Goal: Task Accomplishment & Management: Use online tool/utility

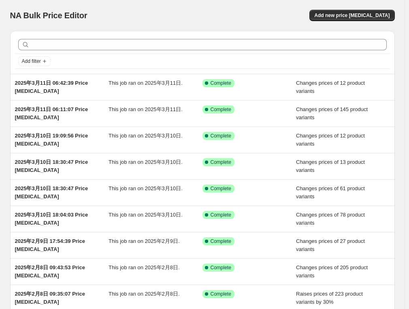
click at [364, 6] on div "NA Bulk Price Editor. This page is ready NA Bulk Price Editor Add new price [ME…" at bounding box center [202, 15] width 385 height 31
click at [361, 14] on span "Add new price [MEDICAL_DATA]" at bounding box center [352, 15] width 75 height 6
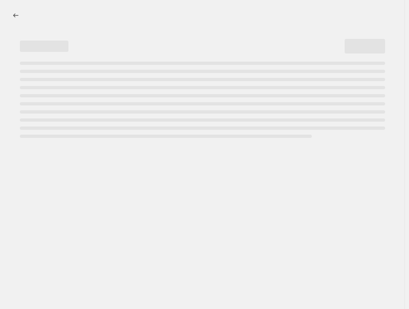
select select "percentage"
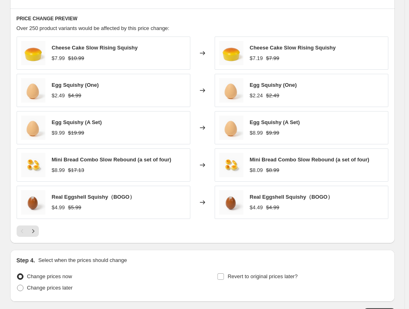
scroll to position [499, 0]
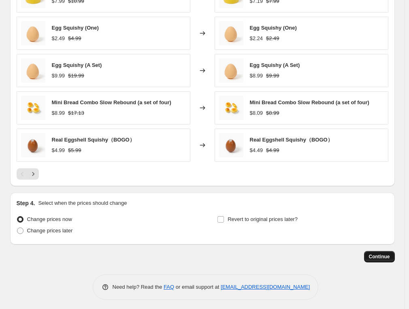
click at [382, 251] on button "Continue" at bounding box center [379, 256] width 31 height 11
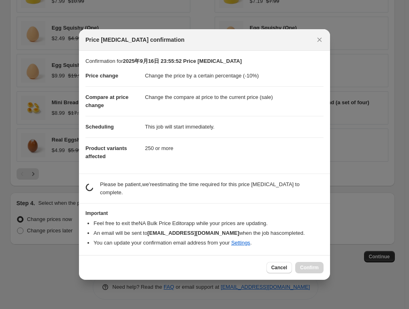
click at [286, 266] on span "Cancel" at bounding box center [280, 267] width 16 height 6
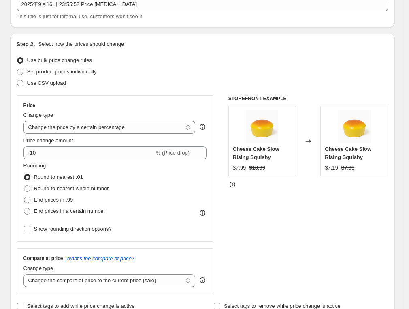
scroll to position [53, 0]
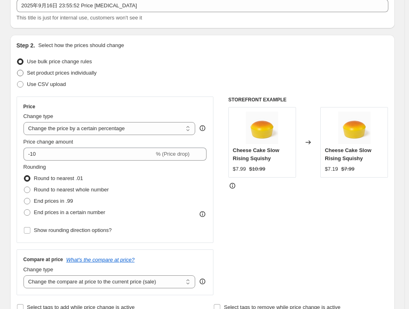
click at [59, 73] on span "Set product prices individually" at bounding box center [62, 73] width 70 height 6
click at [17, 70] on input "Set product prices individually" at bounding box center [17, 70] width 0 height 0
radio input "true"
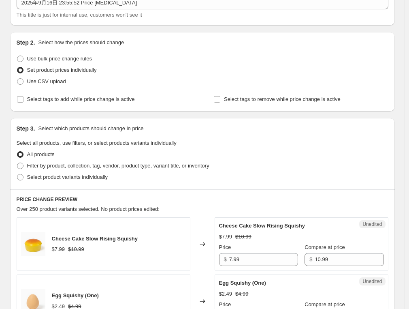
scroll to position [134, 0]
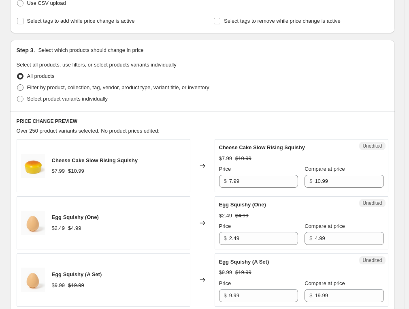
click at [98, 91] on label "Filter by product, collection, tag, vendor, product type, variant title, or inv…" at bounding box center [113, 87] width 193 height 11
click at [17, 85] on input "Filter by product, collection, tag, vendor, product type, variant title, or inv…" at bounding box center [17, 84] width 0 height 0
radio input "true"
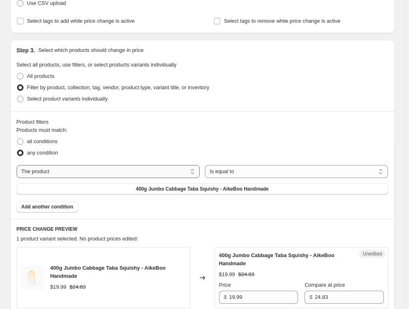
click at [104, 171] on select "The product The product's collection The product's tag The product's vendor The…" at bounding box center [109, 171] width 184 height 13
select select "product_status"
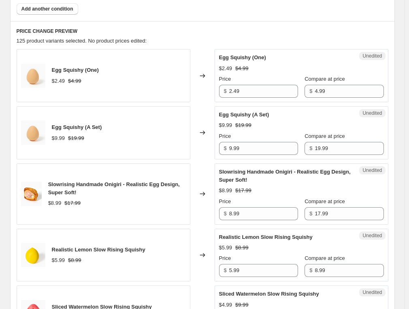
scroll to position [337, 0]
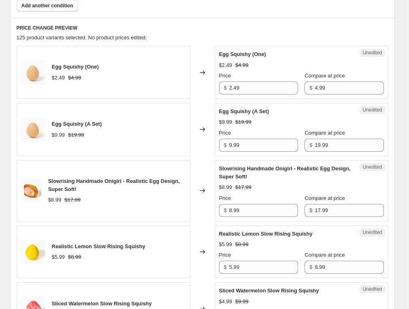
click at [125, 64] on div "Egg Squishy (One) $2.49 $4.99" at bounding box center [104, 72] width 174 height 53
click at [262, 87] on input "2.49" at bounding box center [263, 87] width 69 height 13
click at [292, 58] on div "Egg Squishy (One) $2.49 $4.99 Price $ 2.49 Compare at price $ 4.99" at bounding box center [301, 72] width 165 height 44
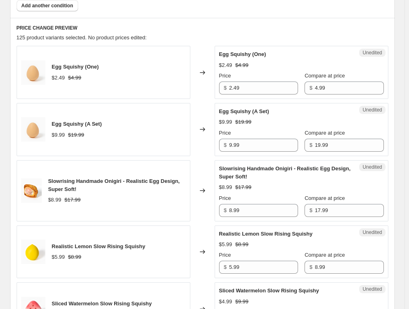
click at [108, 63] on div "Egg Squishy (One) $2.49 $4.99" at bounding box center [104, 72] width 174 height 53
click at [257, 85] on input "2.49" at bounding box center [263, 87] width 69 height 13
click at [145, 82] on div "Egg Squishy (One) $2.49 $4.99" at bounding box center [104, 72] width 174 height 53
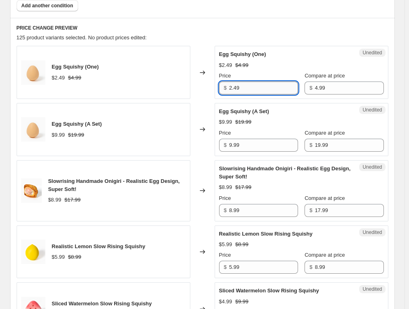
click at [283, 88] on input "2.49" at bounding box center [263, 87] width 69 height 13
type input "1.29"
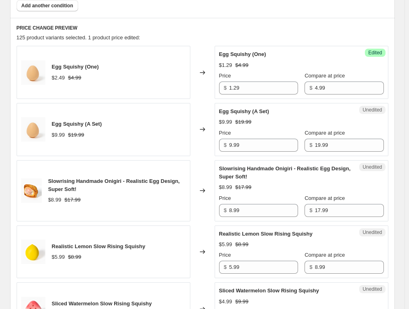
click at [286, 79] on div "Price $ 1.29" at bounding box center [258, 83] width 79 height 23
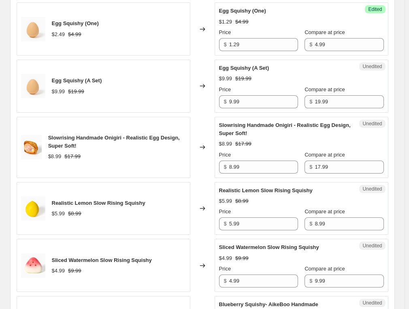
scroll to position [377, 0]
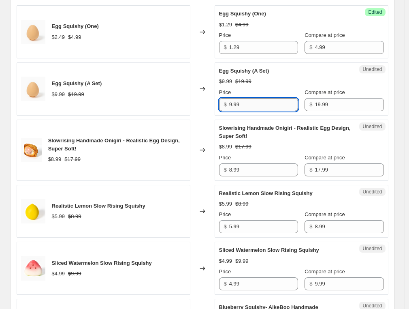
click at [260, 103] on input "9.99" at bounding box center [263, 104] width 69 height 13
type input "7.99"
click at [270, 92] on div "Price" at bounding box center [258, 92] width 79 height 8
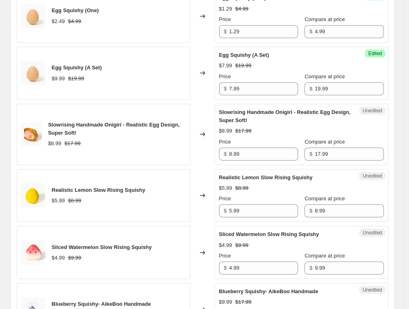
scroll to position [458, 0]
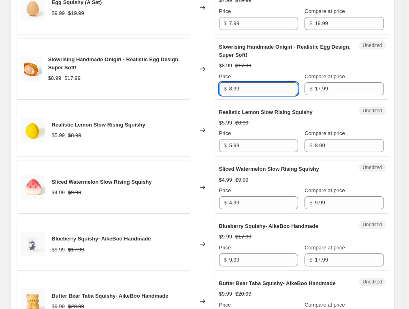
click at [274, 85] on input "8.99" at bounding box center [263, 88] width 69 height 13
click at [303, 62] on div "$8.99 $17.99" at bounding box center [301, 66] width 165 height 8
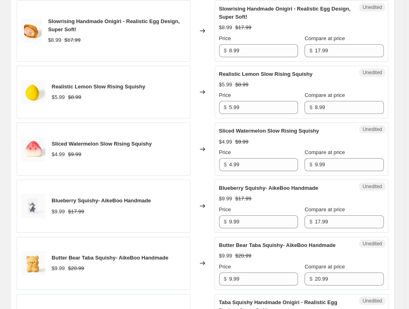
scroll to position [499, 0]
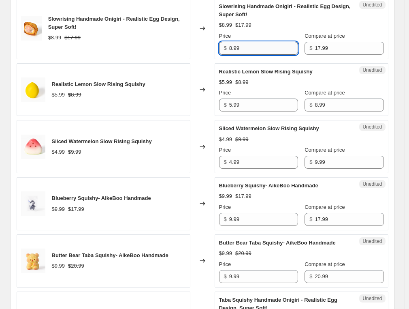
click at [252, 49] on input "8.99" at bounding box center [263, 48] width 69 height 13
click at [271, 48] on input "8.99" at bounding box center [263, 48] width 69 height 13
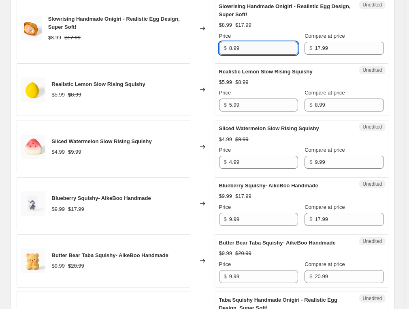
click at [271, 48] on input "8.99" at bounding box center [263, 48] width 69 height 13
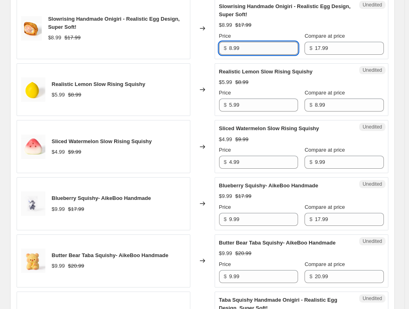
click at [271, 48] on input "8.99" at bounding box center [263, 48] width 69 height 13
type input "5.99"
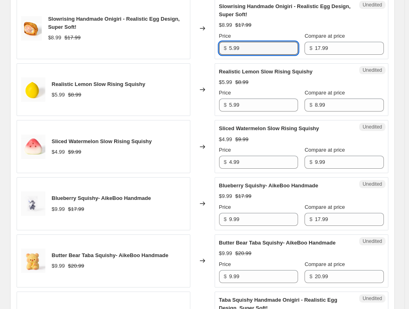
click at [277, 28] on div "$8.99 $17.99" at bounding box center [301, 25] width 165 height 8
click at [267, 47] on input "5.99" at bounding box center [263, 48] width 69 height 13
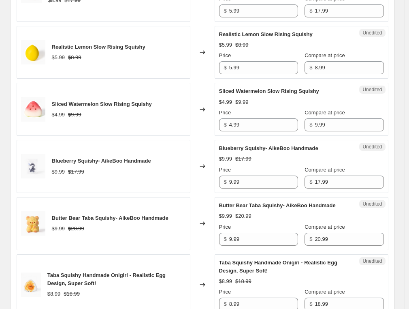
scroll to position [539, 0]
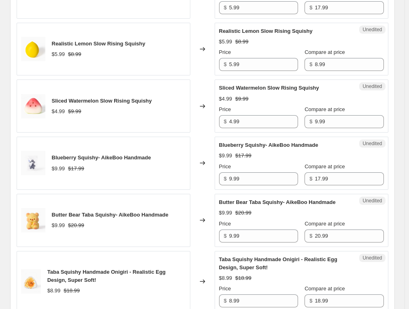
click at [258, 66] on input "5.99" at bounding box center [263, 64] width 69 height 13
click at [258, 65] on input "5.99" at bounding box center [263, 64] width 69 height 13
type input "1.99"
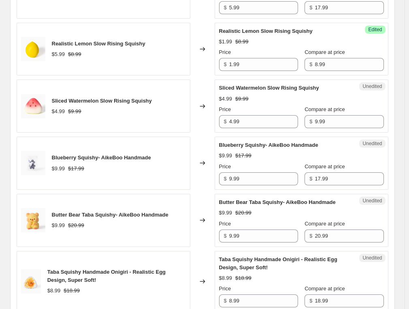
click at [261, 51] on div "Price" at bounding box center [258, 52] width 79 height 8
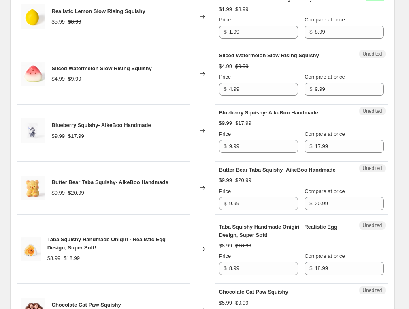
scroll to position [580, 0]
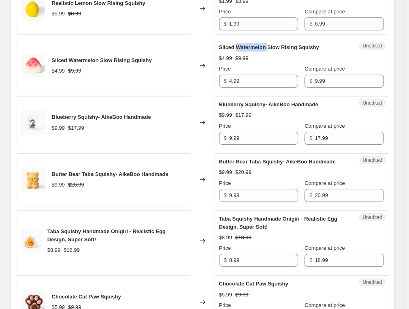
drag, startPoint x: 269, startPoint y: 47, endPoint x: 239, endPoint y: 47, distance: 30.4
click at [239, 47] on span "Sliced Watermelon Slow Rising Squishy" at bounding box center [269, 47] width 100 height 6
copy span "Watermelon"
click at [253, 78] on input "4.99" at bounding box center [263, 81] width 69 height 13
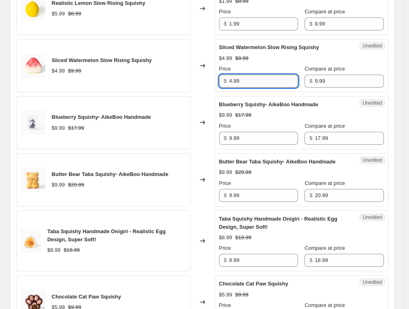
click at [253, 78] on input "4.99" at bounding box center [263, 81] width 69 height 13
click at [259, 71] on div "Price" at bounding box center [258, 69] width 79 height 8
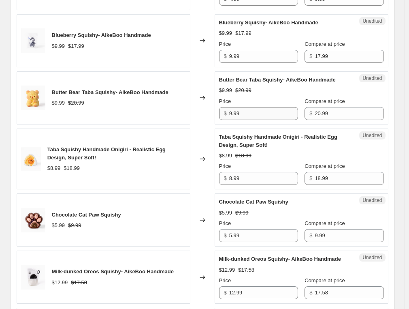
scroll to position [661, 0]
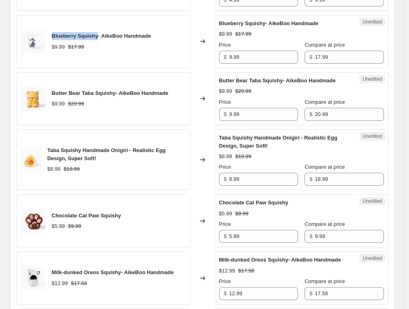
drag, startPoint x: 99, startPoint y: 35, endPoint x: 53, endPoint y: 36, distance: 46.2
click at [53, 36] on div "Blueberry Squishy- AikeBoo Handmade $9.99 $17.99" at bounding box center [104, 41] width 174 height 53
copy span "Blueberry Squishy"
click at [98, 56] on div "Blueberry Squishy- AikeBoo Handmade $9.99 $17.99" at bounding box center [104, 41] width 174 height 53
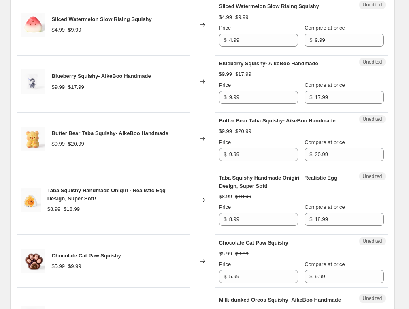
scroll to position [620, 0]
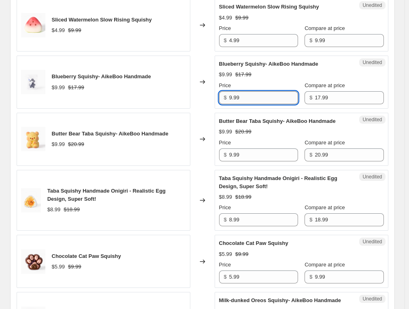
click at [252, 94] on input "9.99" at bounding box center [263, 97] width 69 height 13
type input "3.99"
click at [259, 84] on div "Price" at bounding box center [258, 85] width 79 height 8
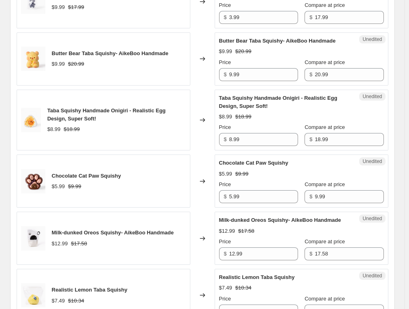
scroll to position [701, 0]
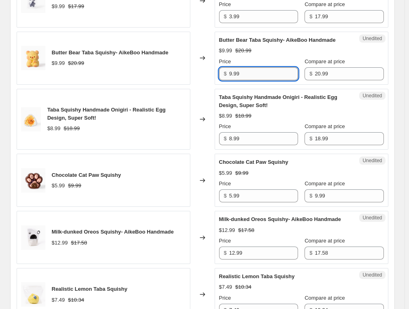
click at [258, 70] on input "9.99" at bounding box center [263, 73] width 69 height 13
type input "6.99"
click at [261, 58] on div "Price" at bounding box center [258, 62] width 79 height 8
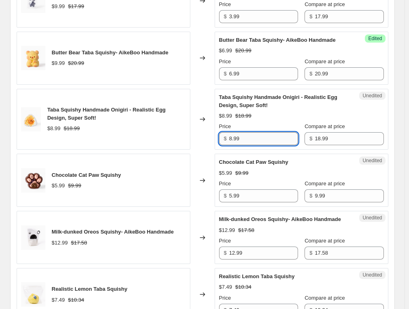
click at [247, 133] on input "8.99" at bounding box center [263, 138] width 69 height 13
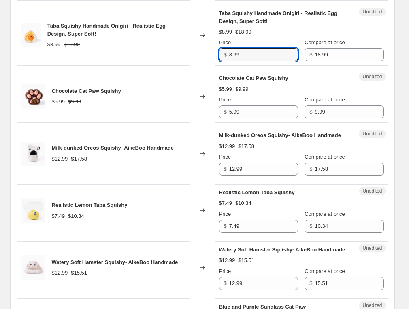
scroll to position [823, 0]
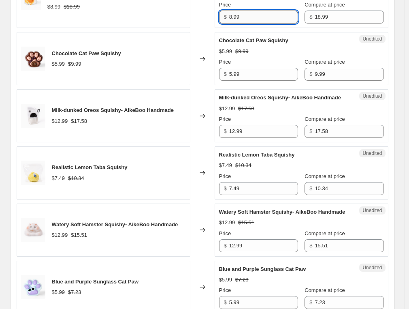
click at [253, 16] on input "8.99" at bounding box center [263, 17] width 69 height 13
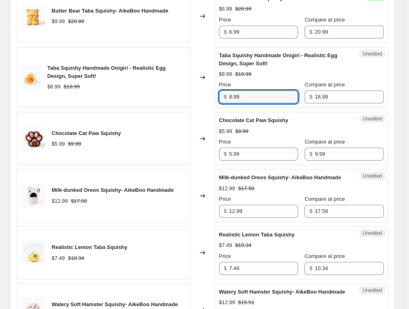
scroll to position [742, 0]
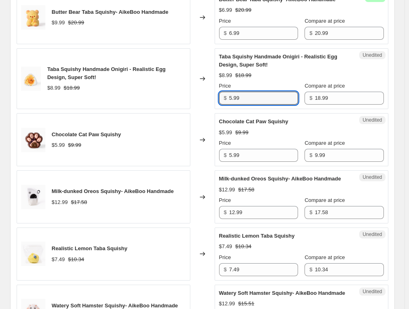
type input "5.99"
click at [272, 73] on div "$8.99 $18.99" at bounding box center [301, 75] width 165 height 8
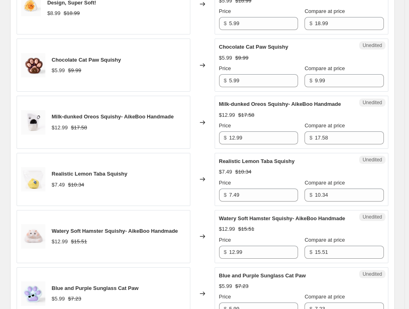
scroll to position [823, 0]
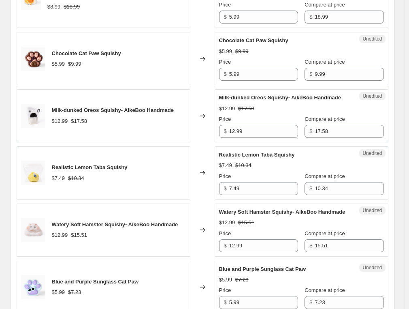
click at [59, 76] on div "Chocolate Cat Paw Squishy $5.99 $9.99" at bounding box center [104, 58] width 174 height 53
click at [257, 72] on input "5.99" at bounding box center [263, 74] width 69 height 13
type input "4.99"
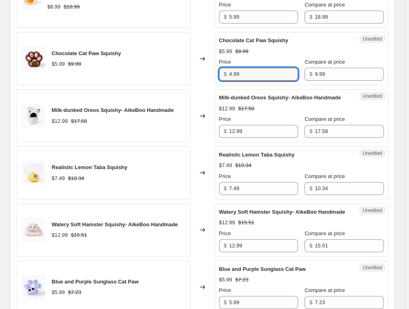
click at [255, 58] on div "Price" at bounding box center [258, 62] width 79 height 8
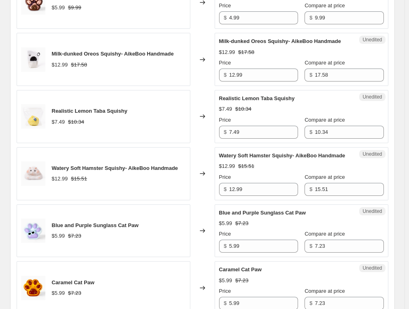
scroll to position [904, 0]
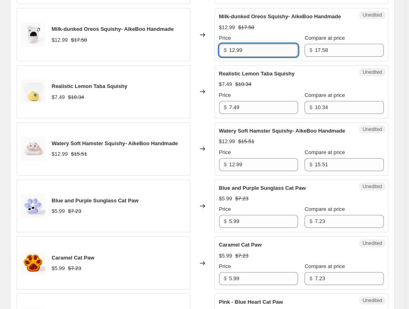
click at [267, 57] on input "12.99" at bounding box center [263, 50] width 69 height 13
type input "10.99"
click at [290, 78] on div "Realistic Lemon Taba Squishy" at bounding box center [285, 74] width 133 height 8
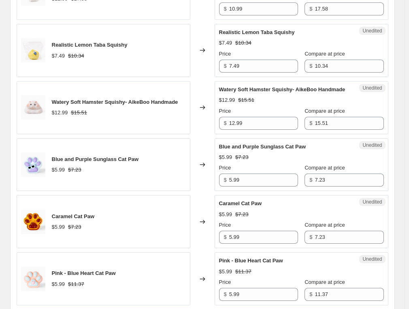
scroll to position [945, 0]
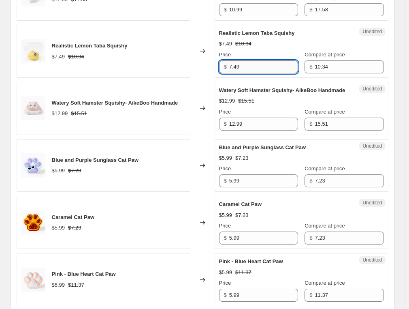
click at [260, 65] on input "7.49" at bounding box center [263, 66] width 69 height 13
click at [259, 65] on input "7.49" at bounding box center [263, 66] width 69 height 13
type input "4.99"
click at [329, 89] on div "Unedited Watery Soft Hamster Squishy- AikeBoo Handmade $12.99 $15.51 Price $ 12…" at bounding box center [302, 108] width 174 height 53
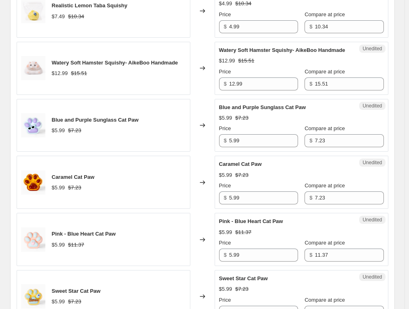
scroll to position [985, 0]
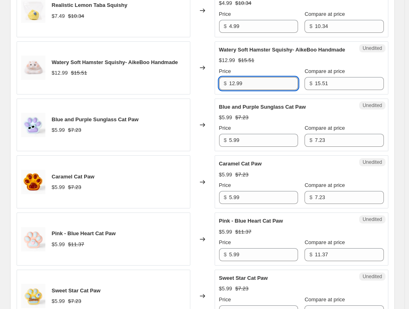
click at [255, 90] on input "12.99" at bounding box center [263, 83] width 69 height 13
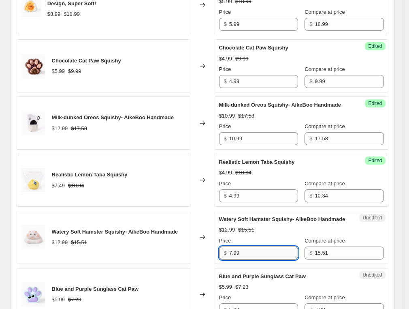
scroll to position [945, 0]
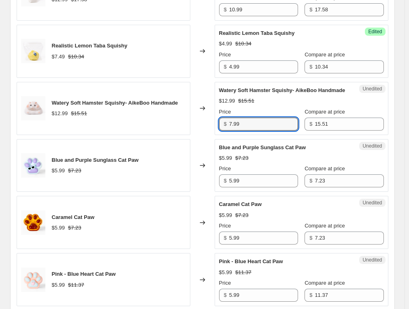
type input "7.99"
click at [259, 94] on div "Watery Soft Hamster Squishy- AikeBoo Handmade" at bounding box center [285, 90] width 133 height 8
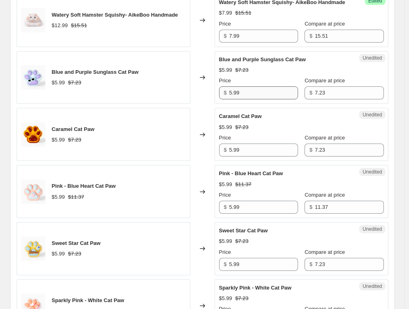
scroll to position [1066, 0]
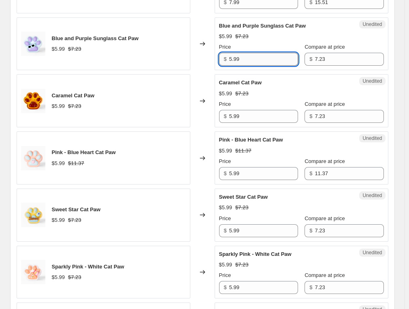
click at [256, 66] on input "5.99" at bounding box center [263, 59] width 69 height 13
type input "4.99"
click at [242, 123] on input "5.99" at bounding box center [263, 116] width 69 height 13
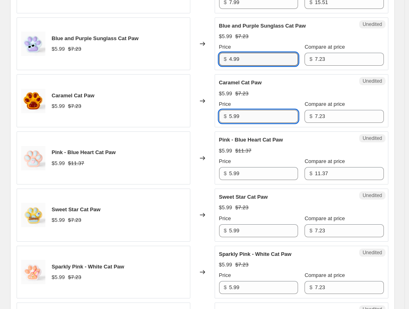
click at [242, 123] on input "5.99" at bounding box center [263, 116] width 69 height 13
type input "4.99"
click at [253, 143] on span "Pink - Blue Heart Cat Paw" at bounding box center [251, 140] width 64 height 6
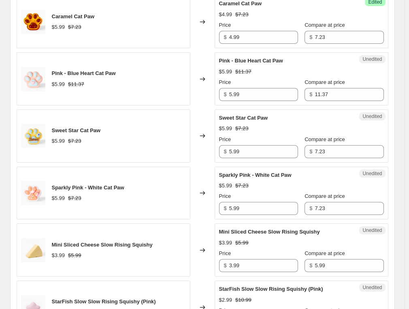
scroll to position [1147, 0]
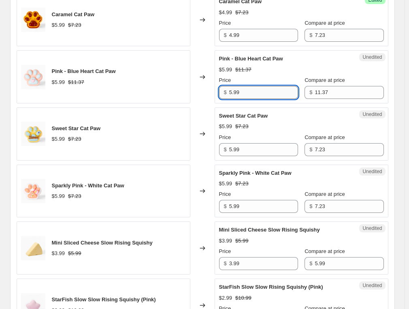
click at [253, 99] on input "5.99" at bounding box center [263, 92] width 69 height 13
type input "4.99"
click at [253, 131] on div "Sweet Star Cat Paw $5.99 $7.23 Price $ 5.99 Compare at price $ 7.23" at bounding box center [301, 134] width 165 height 44
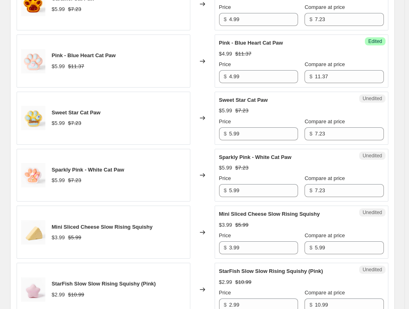
scroll to position [1228, 0]
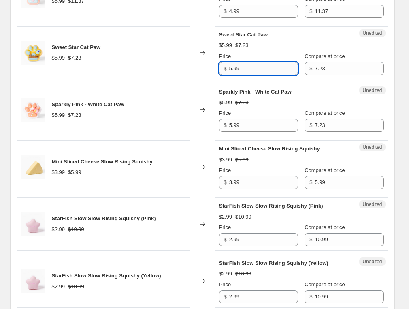
click at [249, 75] on input "5.99" at bounding box center [263, 68] width 69 height 13
type input "4.99"
click at [245, 95] on span "Sparkly Pink - White Cat Paw" at bounding box center [255, 92] width 73 height 6
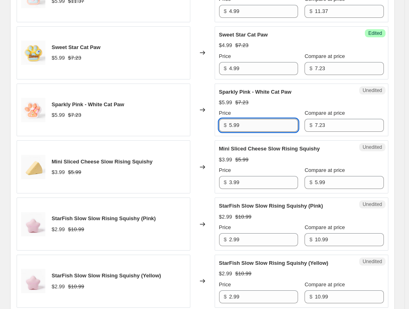
click at [243, 132] on input "5.99" at bounding box center [263, 125] width 69 height 13
type input "4.99"
click at [245, 117] on div "Price" at bounding box center [258, 113] width 79 height 8
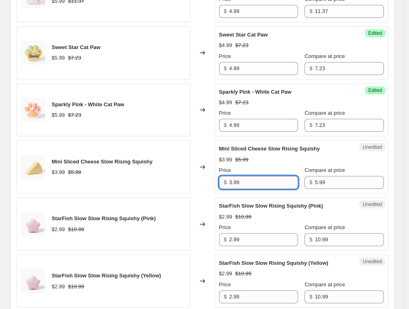
click at [246, 189] on input "3.99" at bounding box center [263, 182] width 69 height 13
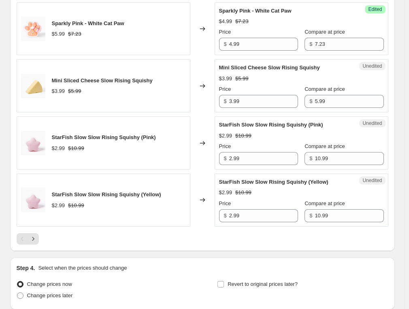
scroll to position [1310, 0]
click at [262, 108] on input "3.99" at bounding box center [263, 101] width 69 height 13
type input "2.99"
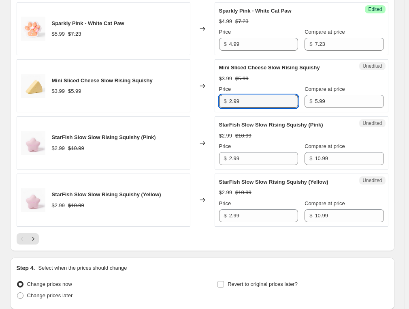
click at [269, 93] on div "Price" at bounding box center [258, 89] width 79 height 8
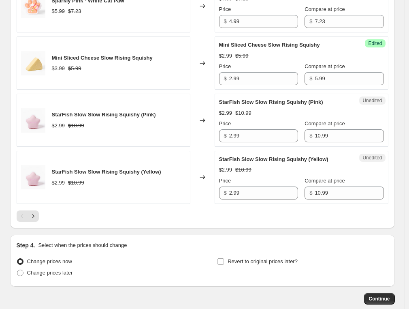
scroll to position [1345, 0]
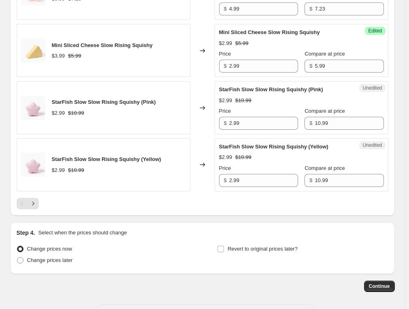
click at [41, 209] on div at bounding box center [203, 203] width 372 height 11
click at [37, 208] on icon "Next" at bounding box center [33, 203] width 8 height 8
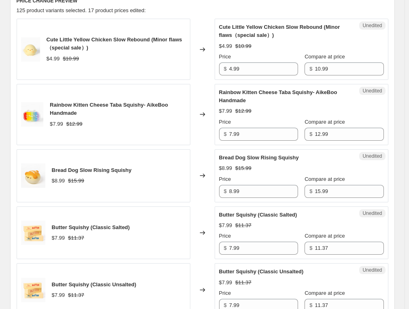
scroll to position [372, 0]
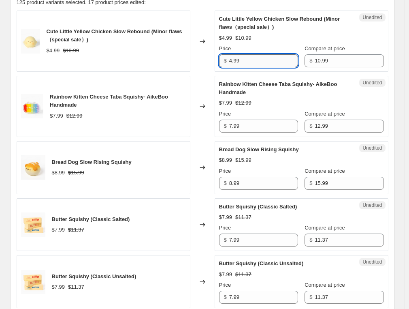
click at [284, 61] on input "4.99" at bounding box center [263, 60] width 69 height 13
click at [277, 45] on div "Price" at bounding box center [258, 49] width 79 height 8
click at [259, 62] on input "4.99" at bounding box center [263, 60] width 69 height 13
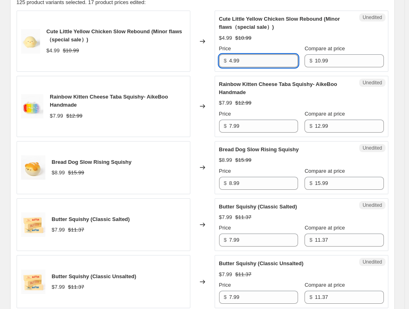
click at [259, 62] on input "4.99" at bounding box center [263, 60] width 69 height 13
click at [272, 41] on div "$4.99 $10.99" at bounding box center [301, 38] width 165 height 8
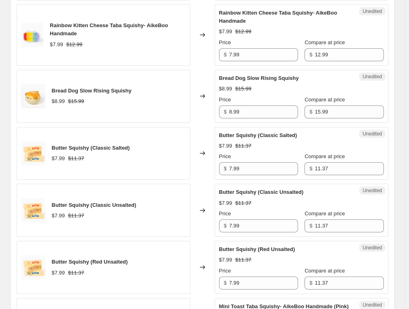
scroll to position [453, 0]
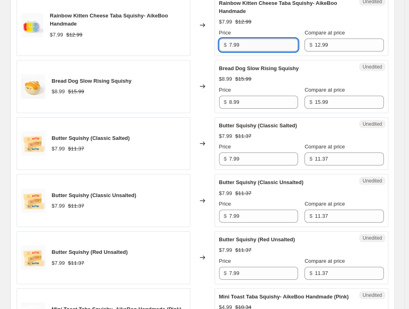
click at [252, 43] on input "7.99" at bounding box center [263, 45] width 69 height 13
type input "4.99"
click at [272, 76] on div "$8.99 $15.99" at bounding box center [301, 79] width 165 height 8
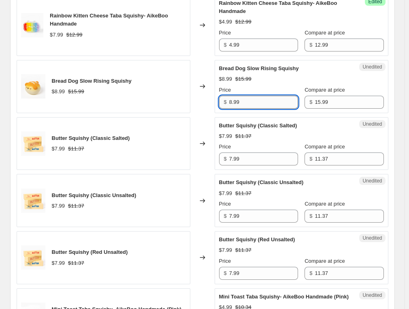
click at [259, 101] on input "8.99" at bounding box center [263, 102] width 69 height 13
click at [255, 66] on span "Bread Dog Slow Rising Squishy" at bounding box center [259, 68] width 80 height 6
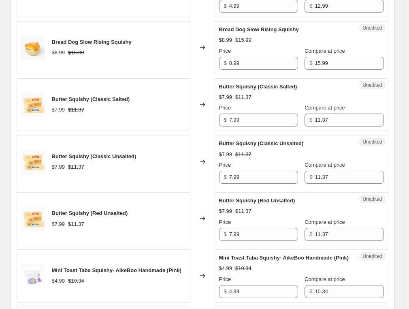
scroll to position [493, 0]
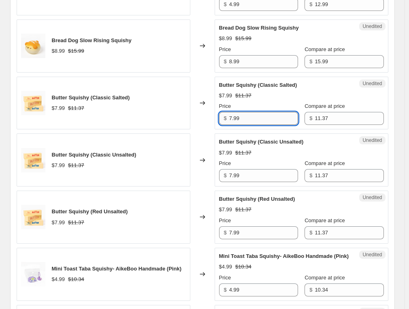
click at [262, 117] on input "7.99" at bounding box center [263, 118] width 69 height 13
click at [259, 116] on input "7.99" at bounding box center [263, 118] width 69 height 13
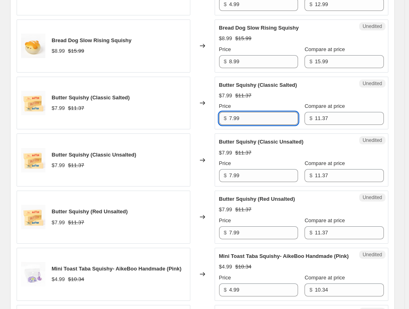
click at [259, 116] on input "7.99" at bounding box center [263, 118] width 69 height 13
type input "4.99"
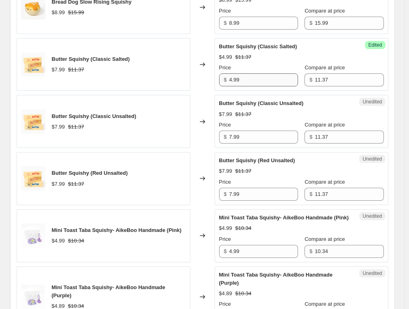
scroll to position [534, 0]
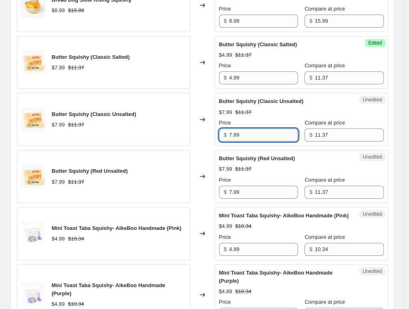
click at [253, 131] on input "7.99" at bounding box center [263, 135] width 69 height 13
type input "4.99"
click at [251, 191] on input "7.99" at bounding box center [263, 192] width 69 height 13
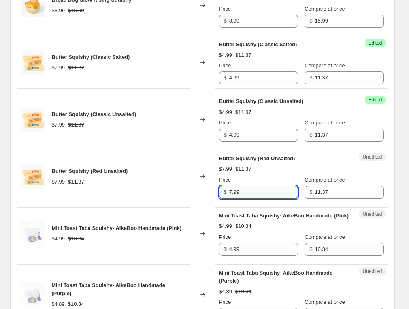
click at [251, 191] on input "7.99" at bounding box center [263, 192] width 69 height 13
type input "4.99"
click at [269, 176] on div "Price" at bounding box center [258, 180] width 79 height 8
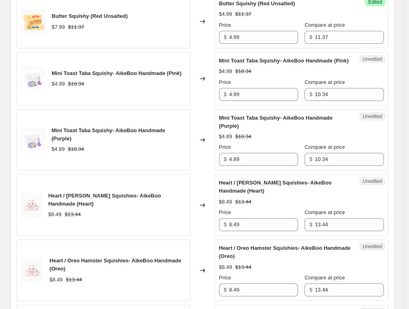
scroll to position [696, 0]
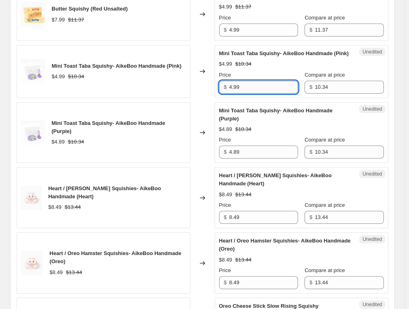
click at [259, 91] on input "4.99" at bounding box center [263, 87] width 69 height 13
click at [72, 105] on div "Cute Little Yellow Chicken Slow Rebound (Minor flaws（special sale）) $4.99 $10.9…" at bounding box center [203, 295] width 372 height 1219
click at [247, 94] on input "4.99" at bounding box center [263, 87] width 69 height 13
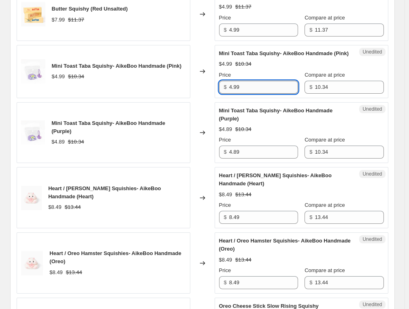
click at [247, 94] on input "4.99" at bounding box center [263, 87] width 69 height 13
type input "2.89"
click at [249, 151] on input "4.89" at bounding box center [263, 152] width 69 height 13
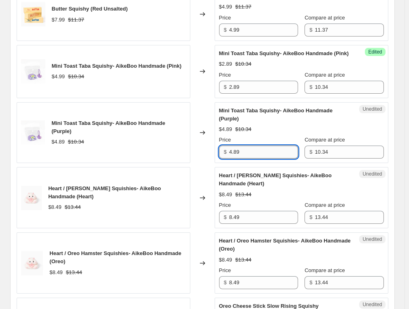
click at [249, 151] on input "4.89" at bounding box center [263, 152] width 69 height 13
type input "2.89"
click at [261, 139] on div "Mini Toast Taba Squishy- AikeBoo Handmade (Purple) $4.89 $10.34 Price $ 2.89 Co…" at bounding box center [301, 133] width 165 height 52
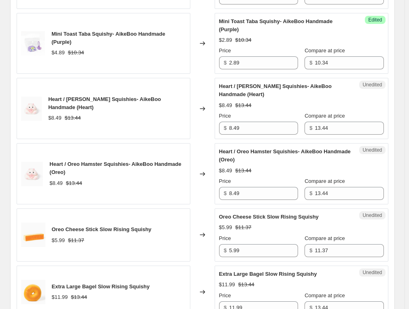
scroll to position [818, 0]
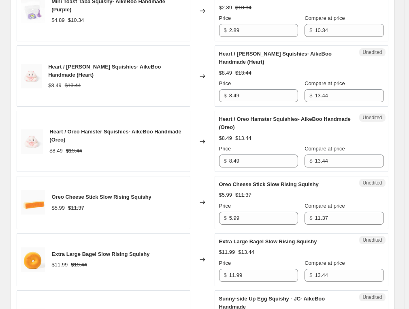
click at [85, 50] on div "Heart / [PERSON_NAME] Squishies- AikeBoo Handmade (Heart) $8.49 $13.44" at bounding box center [104, 75] width 174 height 61
click at [247, 97] on input "8.49" at bounding box center [263, 95] width 69 height 13
type input "5.99"
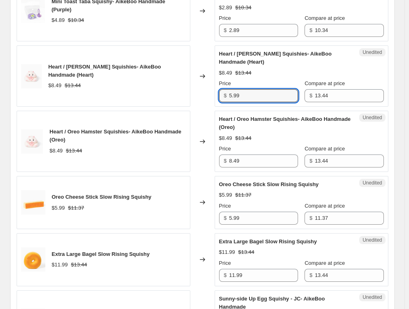
click at [251, 88] on div "Price" at bounding box center [258, 83] width 79 height 8
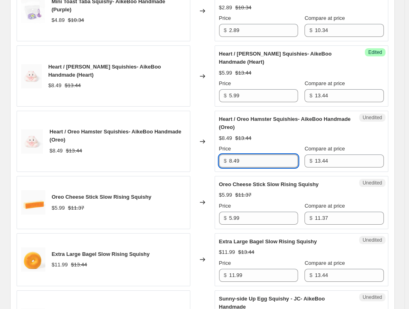
click at [253, 159] on input "8.49" at bounding box center [263, 160] width 69 height 13
type input "5.99"
click at [255, 148] on div "Heart / Oreo Hamster Squishies- AikeBoo Handmade (Oreo) $8.49 $13.44 Price $ 5.…" at bounding box center [301, 141] width 165 height 52
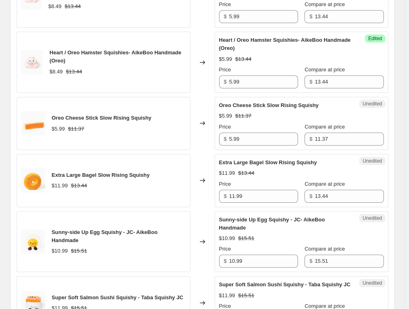
scroll to position [899, 0]
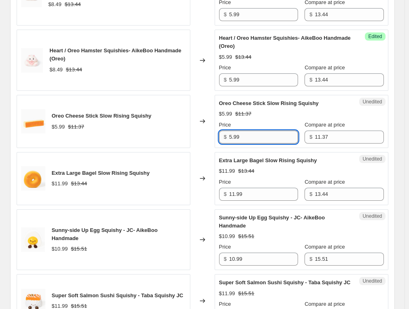
click at [258, 141] on input "5.99" at bounding box center [263, 137] width 69 height 13
type input "4.99"
click at [263, 124] on div "Oreo Cheese Stick Slow Rising Squishy $5.99 $11.37 Price $ 4.99 Compare at pric…" at bounding box center [301, 121] width 165 height 44
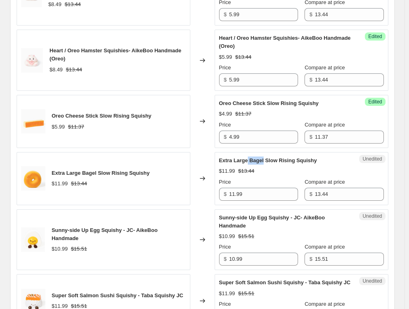
drag, startPoint x: 249, startPoint y: 165, endPoint x: 264, endPoint y: 164, distance: 14.6
click at [264, 163] on span "Extra Large Bagel Slow Rising Squishy" at bounding box center [268, 160] width 98 height 6
copy span "Bagel"
click at [20, 118] on div "Oreo Cheese Stick Slow Rising Squishy $5.99 $11.37" at bounding box center [104, 121] width 174 height 53
click at [281, 195] on input "11.99" at bounding box center [263, 194] width 69 height 13
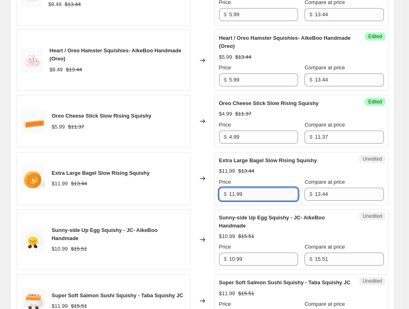
click at [281, 195] on input "11.99" at bounding box center [263, 194] width 69 height 13
type input "7.99"
click at [289, 182] on div "Price" at bounding box center [258, 182] width 79 height 8
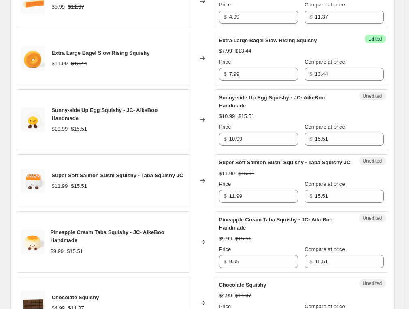
scroll to position [1020, 0]
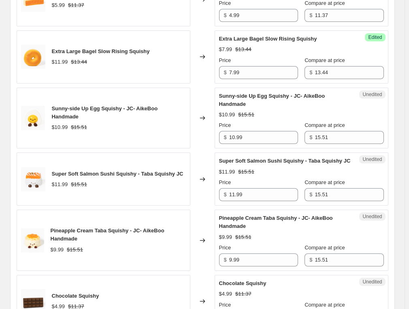
click at [261, 140] on input "10.99" at bounding box center [263, 137] width 69 height 13
type input "5.99"
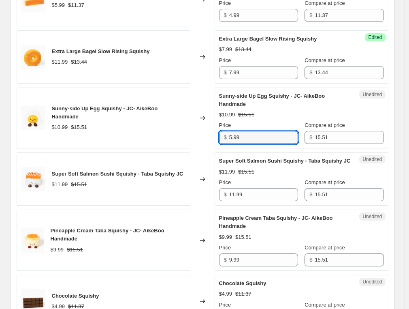
click at [264, 129] on div "Price" at bounding box center [258, 125] width 79 height 8
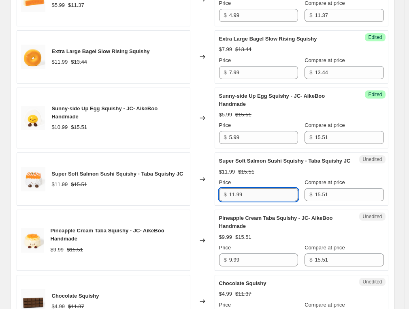
click at [235, 201] on input "11.99" at bounding box center [263, 194] width 69 height 13
click at [236, 201] on input "11.99" at bounding box center [263, 194] width 69 height 13
type input "8.99"
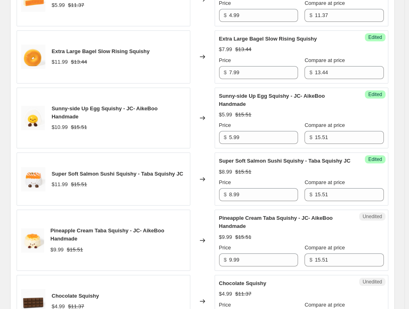
click at [260, 177] on div "Super Soft Salmon Sushi Squishy - Taba Squishy JC $8.99 $15.51 Price $ 8.99 Com…" at bounding box center [301, 179] width 165 height 44
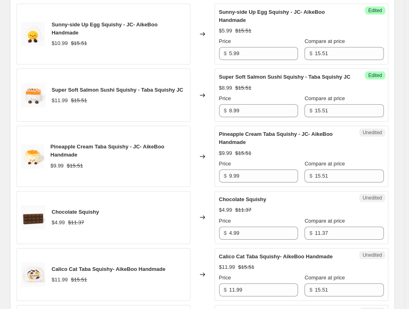
scroll to position [1142, 0]
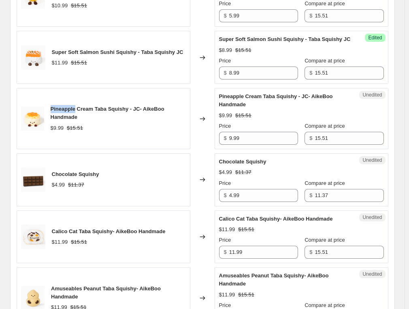
drag, startPoint x: 77, startPoint y: 120, endPoint x: 53, endPoint y: 120, distance: 23.5
click at [53, 120] on span "Pineapple Cream Taba Squishy - JC- AikeBoo Handmade" at bounding box center [108, 113] width 114 height 14
copy span "Pineapple"
click at [58, 132] on div "$9.99" at bounding box center [57, 128] width 13 height 8
click at [247, 145] on input "9.99" at bounding box center [263, 138] width 69 height 13
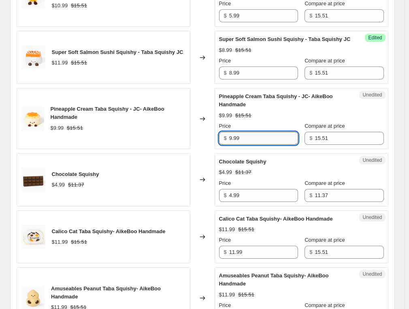
click at [247, 145] on input "9.99" at bounding box center [263, 138] width 69 height 13
type input "5.99"
click at [258, 130] on div "Price" at bounding box center [258, 126] width 79 height 8
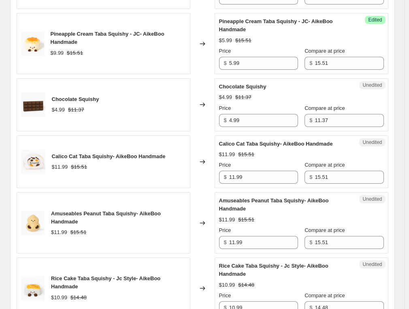
scroll to position [1223, 0]
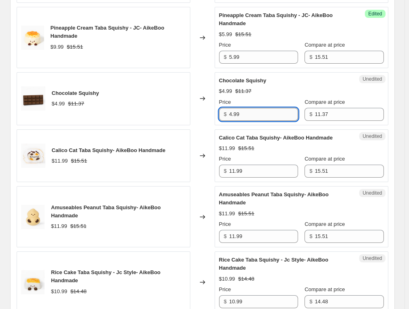
click at [255, 121] on input "4.99" at bounding box center [263, 114] width 69 height 13
click at [272, 106] on div "Price" at bounding box center [258, 102] width 79 height 8
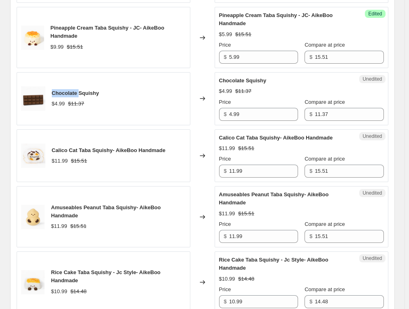
drag, startPoint x: 79, startPoint y: 104, endPoint x: 55, endPoint y: 104, distance: 23.9
click at [55, 96] on span "Chocolate Squishy" at bounding box center [75, 93] width 47 height 6
copy span "Chocolate"
click at [96, 84] on div "Chocolate Squishy $4.99 $11.37" at bounding box center [104, 98] width 174 height 53
click at [289, 141] on div "Unedited Calico Cat Taba Squishy- AikeBoo Handmade $11.99 $15.51 Price $ 11.99 …" at bounding box center [302, 155] width 174 height 53
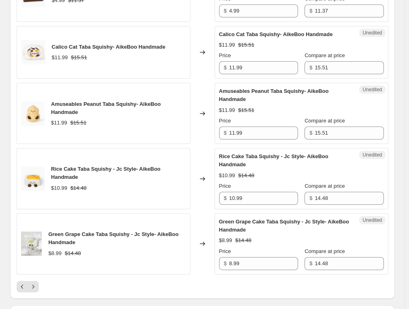
scroll to position [1345, 0]
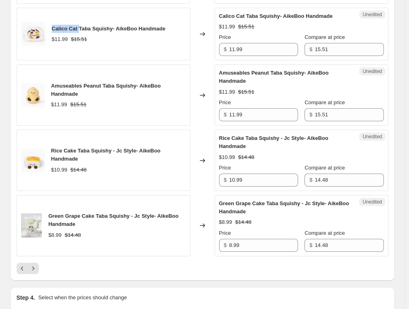
drag, startPoint x: 80, startPoint y: 39, endPoint x: 52, endPoint y: 39, distance: 28.0
click at [52, 39] on div "Calico Cat Taba Squishy- AikeBoo Handmade $11.99 $15.51" at bounding box center [104, 34] width 174 height 53
copy span "Calico Cat"
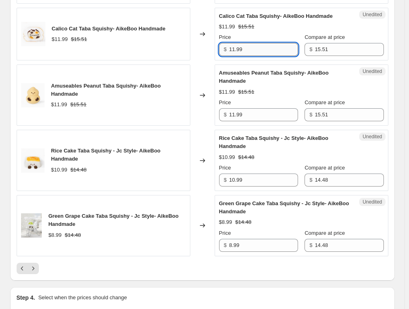
click at [248, 56] on input "11.99" at bounding box center [263, 49] width 69 height 13
type input "8.99"
click at [248, 41] on div "Price" at bounding box center [258, 37] width 79 height 8
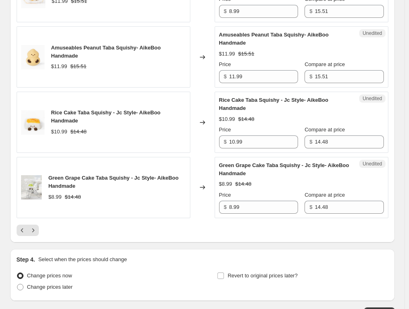
scroll to position [1385, 0]
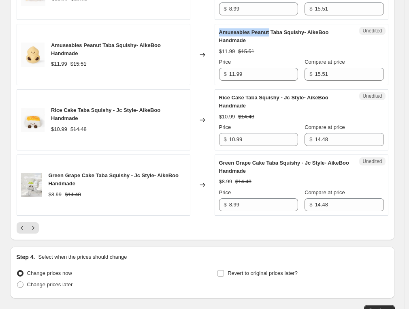
drag, startPoint x: 268, startPoint y: 42, endPoint x: 221, endPoint y: 40, distance: 47.9
click at [221, 40] on div "Unedited Amuseables Peanut Taba Squishy- AikeBoo Handmade $11.99 $15.51 Price $…" at bounding box center [302, 54] width 174 height 61
copy span "Amuseables Peanut"
click at [61, 107] on div "Rice Cake Taba Squishy - Jc Style- AikeBoo Handmade $10.99 $14.48" at bounding box center [104, 119] width 174 height 61
click at [36, 110] on div "Rice Cake Taba Squishy - Jc Style- AikeBoo Handmade $10.99 $14.48" at bounding box center [104, 119] width 174 height 61
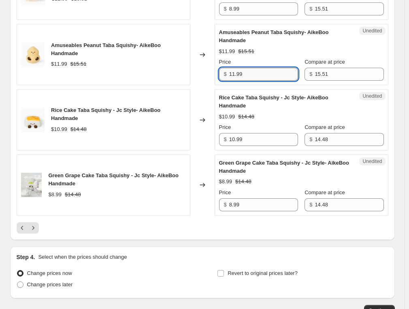
click at [245, 81] on input "11.99" at bounding box center [263, 74] width 69 height 13
click at [244, 81] on input "11.99" at bounding box center [263, 74] width 69 height 13
type input "8.99"
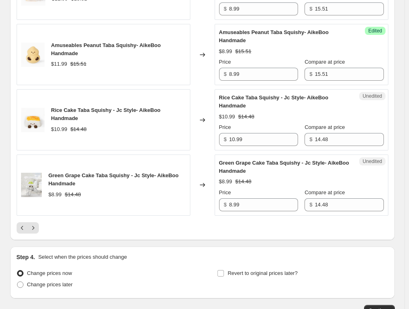
click at [251, 107] on span "Rice Cake Taba Squishy - Jc Style- AikeBoo Handmade" at bounding box center [273, 101] width 109 height 14
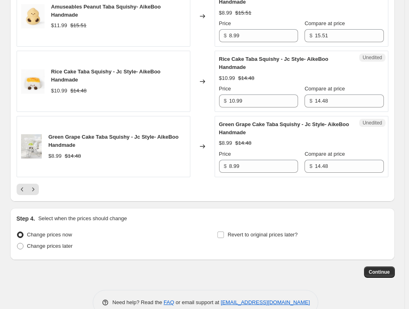
scroll to position [1426, 0]
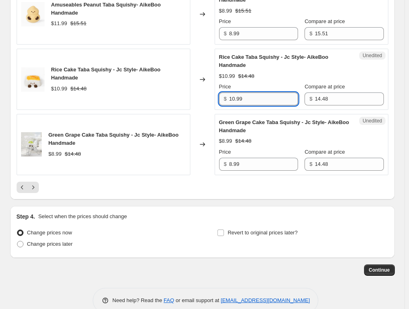
click at [257, 105] on input "10.99" at bounding box center [263, 98] width 69 height 13
drag, startPoint x: 77, startPoint y: 83, endPoint x: 53, endPoint y: 84, distance: 23.9
click at [53, 84] on div "Rice Cake Taba Squishy - Jc Style- AikeBoo Handmade $10.99 $14.48" at bounding box center [104, 79] width 174 height 61
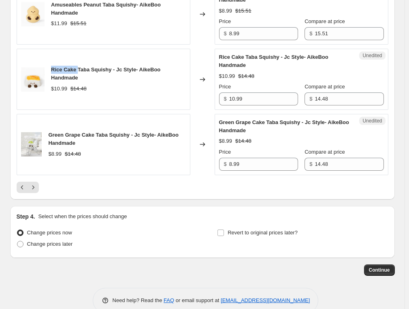
copy span "Rice Cake"
click at [209, 109] on div "Changed to" at bounding box center [203, 79] width 24 height 61
drag, startPoint x: 81, startPoint y: 146, endPoint x: 54, endPoint y: 144, distance: 27.2
click at [54, 144] on span "Green Grape Cake Taba Squishy - Jc Style- AikeBoo Handmade" at bounding box center [113, 139] width 131 height 14
click at [54, 146] on span "Green Grape Cake Taba Squishy - Jc Style- AikeBoo Handmade" at bounding box center [113, 139] width 131 height 14
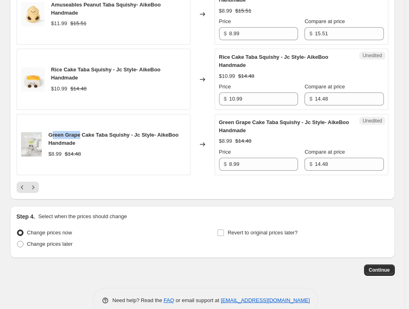
click at [72, 146] on span "Green Grape Cake Taba Squishy - Jc Style- AikeBoo Handmade" at bounding box center [113, 139] width 131 height 14
click at [76, 146] on span "Green Grape Cake Taba Squishy - Jc Style- AikeBoo Handmade" at bounding box center [113, 139] width 131 height 14
click at [79, 146] on span "Green Grape Cake Taba Squishy - Jc Style- AikeBoo Handmade" at bounding box center [113, 139] width 131 height 14
click at [77, 146] on span "Green Grape Cake Taba Squishy - Jc Style- AikeBoo Handmade" at bounding box center [113, 139] width 131 height 14
drag, startPoint x: 81, startPoint y: 146, endPoint x: 48, endPoint y: 146, distance: 33.7
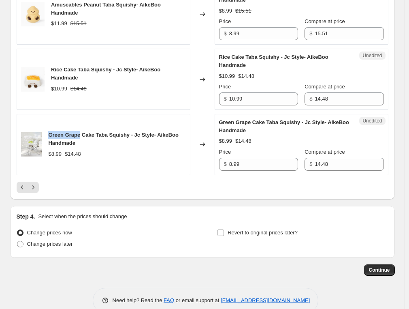
click at [48, 146] on div "Green Grape Cake Taba Squishy - Jc Style- AikeBoo Handmade $8.99 $14.48" at bounding box center [104, 144] width 174 height 61
copy span "Green Grape"
click at [66, 127] on div "Green Grape Cake Taba Squishy - Jc Style- AikeBoo Handmade $8.99 $14.48" at bounding box center [104, 144] width 174 height 61
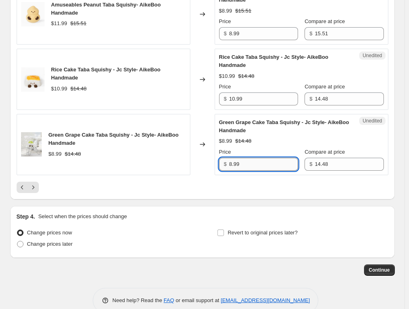
click at [285, 171] on input "8.99" at bounding box center [263, 164] width 69 height 13
type input "5.99"
click at [300, 145] on div "$5.99 $14.48" at bounding box center [301, 141] width 165 height 8
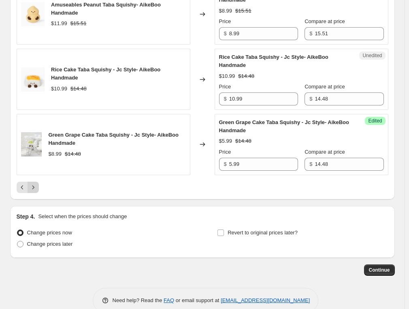
click at [34, 189] on icon "Next" at bounding box center [33, 187] width 2 height 4
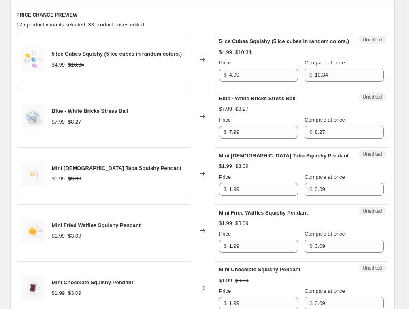
scroll to position [356, 0]
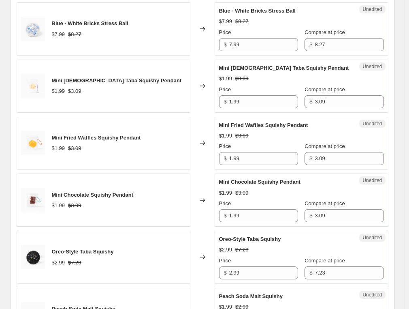
scroll to position [437, 0]
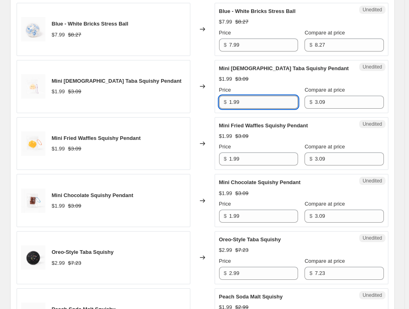
click at [258, 103] on input "1.99" at bounding box center [263, 102] width 69 height 13
type input "0.99"
click at [263, 94] on div "Price" at bounding box center [258, 90] width 79 height 8
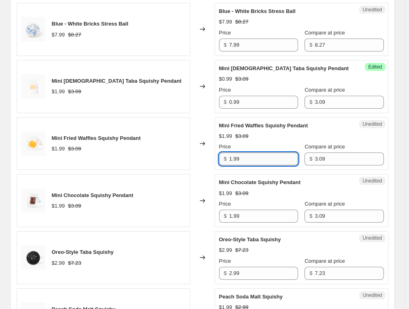
click at [245, 160] on input "1.99" at bounding box center [263, 158] width 69 height 13
type input "0.99"
click at [251, 148] on div "Mini Fried Waffles Squishy Pendant $1.99 $3.09 Price $ 0.99 Compare at price $ …" at bounding box center [301, 144] width 165 height 44
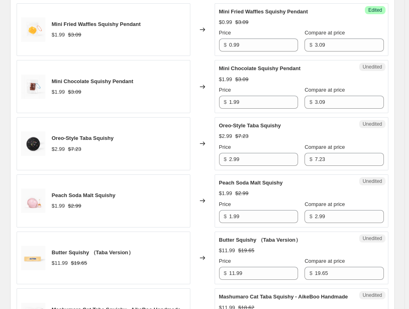
scroll to position [558, 0]
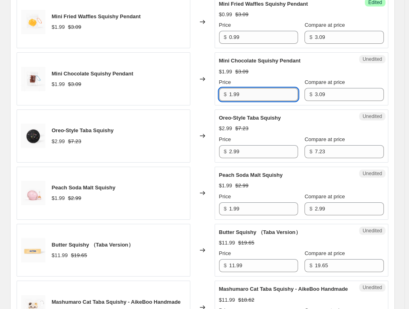
click at [251, 101] on input "1.99" at bounding box center [263, 94] width 69 height 13
type input "0.99"
click at [252, 76] on div "$1.99 $3.09" at bounding box center [301, 72] width 165 height 8
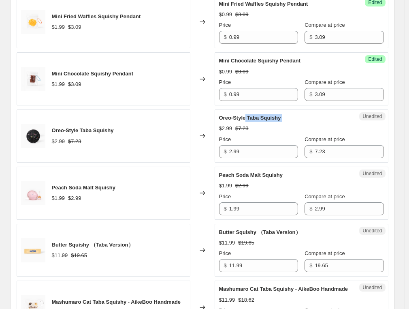
drag, startPoint x: 247, startPoint y: 126, endPoint x: 220, endPoint y: 128, distance: 26.8
click at [220, 128] on div "Unedited Oreo-Style Taba Squishy $2.99 $7.23 Price $ 2.99 Compare at price $ 7.…" at bounding box center [302, 135] width 174 height 53
click at [237, 121] on span "Oreo-Style Taba Squishy" at bounding box center [250, 118] width 62 height 6
drag, startPoint x: 246, startPoint y: 124, endPoint x: 223, endPoint y: 123, distance: 23.5
click at [223, 121] on span "Oreo-Style Taba Squishy" at bounding box center [250, 118] width 62 height 6
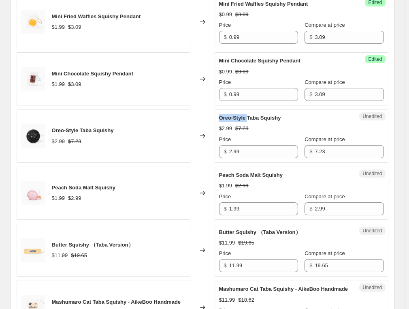
copy span "Oreo-Style"
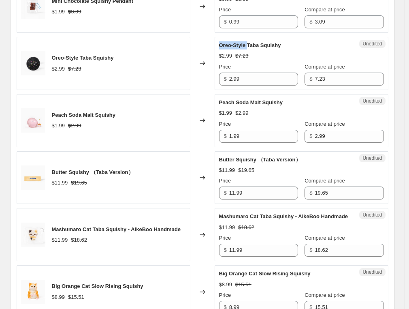
scroll to position [639, 0]
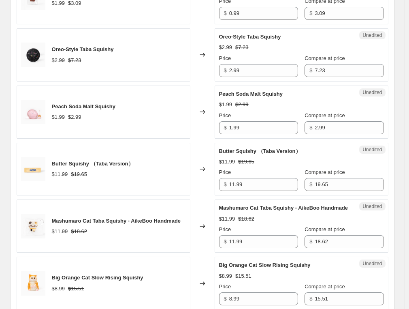
click at [148, 57] on div "Oreo-Style Taba Squishy $2.99 $7.23" at bounding box center [104, 54] width 174 height 53
drag, startPoint x: 148, startPoint y: 57, endPoint x: 42, endPoint y: 52, distance: 105.5
click at [42, 52] on div "Oreo-Style Taba Squishy $2.99 $7.23" at bounding box center [104, 54] width 174 height 53
click at [103, 52] on span "Oreo-Style Taba Squishy" at bounding box center [83, 49] width 62 height 6
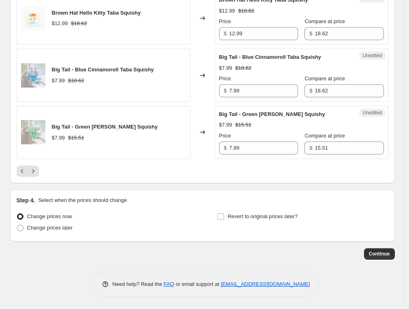
scroll to position [1369, 0]
click at [37, 172] on icon "Next" at bounding box center [33, 171] width 8 height 8
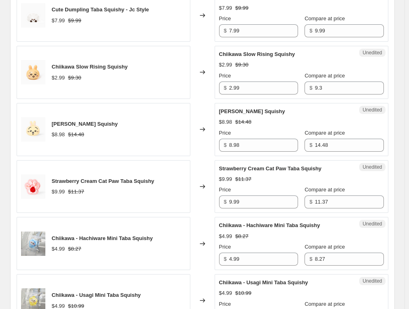
scroll to position [396, 0]
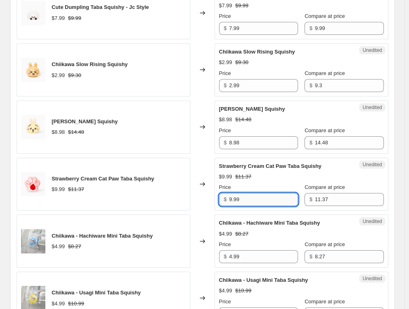
click at [247, 196] on input "9.99" at bounding box center [263, 199] width 69 height 13
type input "8.99"
click at [249, 183] on div "Price" at bounding box center [258, 187] width 79 height 8
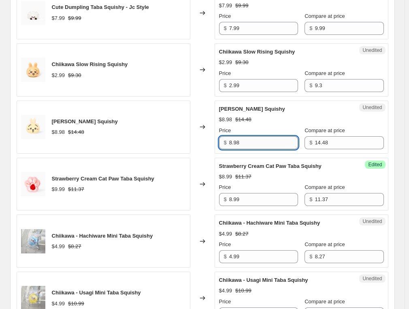
click at [250, 143] on input "8.98" at bounding box center [263, 142] width 69 height 13
click at [251, 142] on input "8.98" at bounding box center [263, 142] width 69 height 13
type input "8.99"
click at [255, 124] on div "[PERSON_NAME] Squishy $8.98 $14.48 Price $ 8.99 Compare at price $ 14.48" at bounding box center [301, 127] width 165 height 44
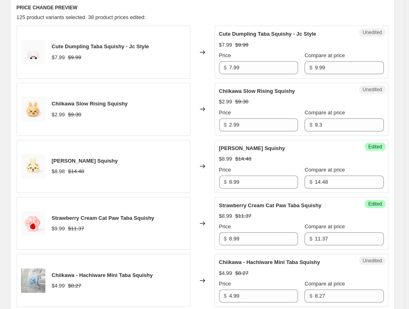
scroll to position [315, 0]
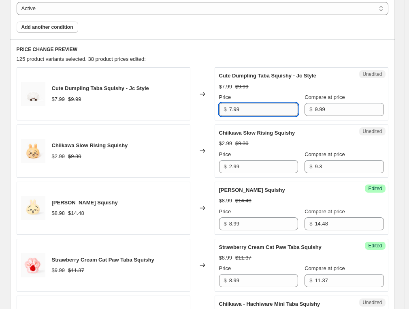
click at [262, 110] on input "7.99" at bounding box center [263, 109] width 69 height 13
type input "4.99"
click at [261, 89] on div "$4.99 $9.99" at bounding box center [301, 87] width 165 height 8
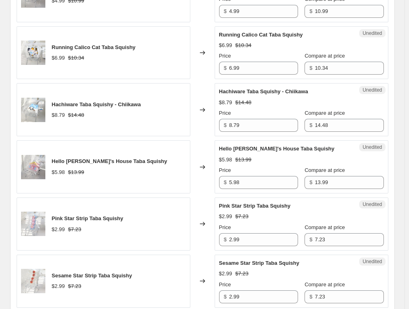
scroll to position [761, 0]
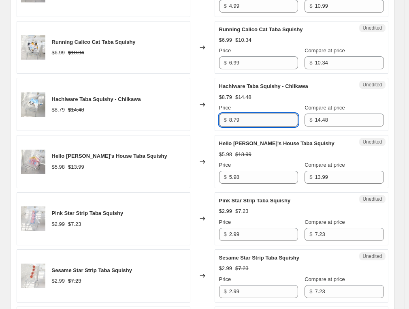
click at [262, 118] on input "8.79" at bounding box center [263, 120] width 69 height 13
type input "7.99"
click at [263, 105] on div "Price" at bounding box center [258, 108] width 79 height 8
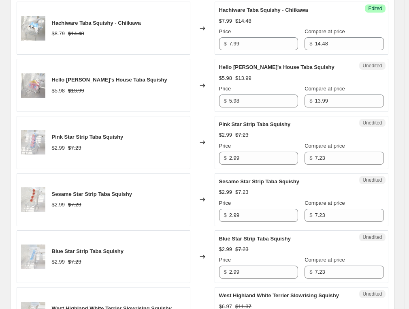
scroll to position [842, 0]
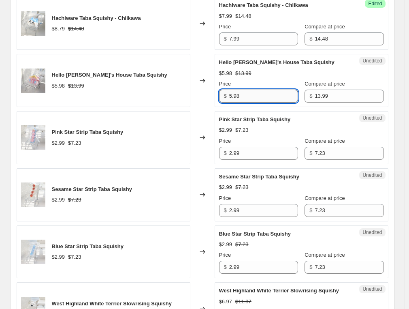
click at [262, 94] on input "5.98" at bounding box center [263, 96] width 69 height 13
type input "5.99"
click at [264, 72] on div "$5.98 $13.99" at bounding box center [301, 73] width 165 height 8
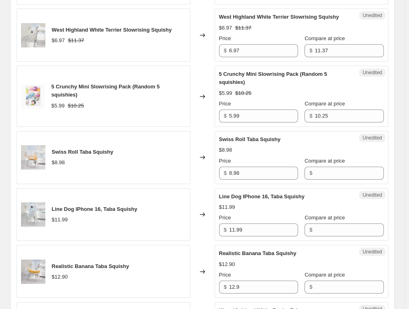
scroll to position [1126, 0]
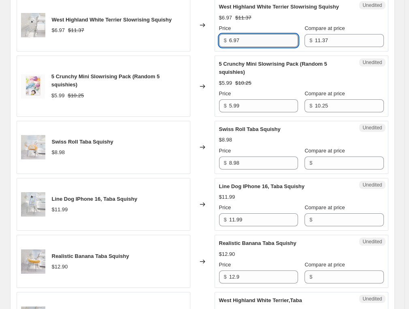
click at [247, 46] on input "6.97" at bounding box center [263, 40] width 69 height 13
click at [260, 46] on input "5.99" at bounding box center [263, 40] width 69 height 13
type input "5.99"
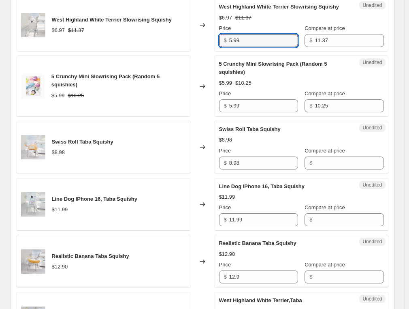
click at [265, 29] on div "Price" at bounding box center [258, 28] width 79 height 8
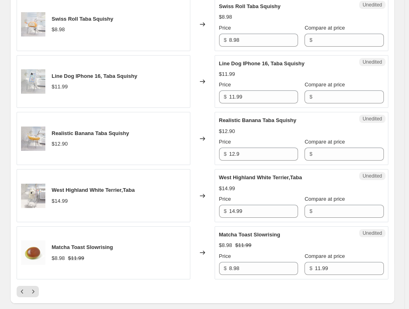
scroll to position [1248, 0]
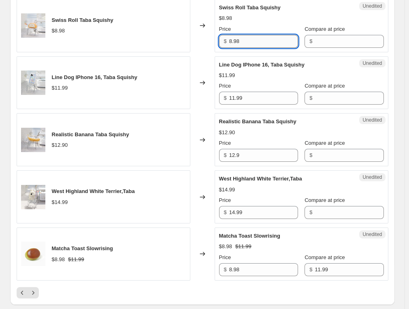
click at [260, 43] on input "8.98" at bounding box center [263, 41] width 69 height 13
type input "6.99"
click at [267, 22] on div "$8.98" at bounding box center [301, 18] width 165 height 8
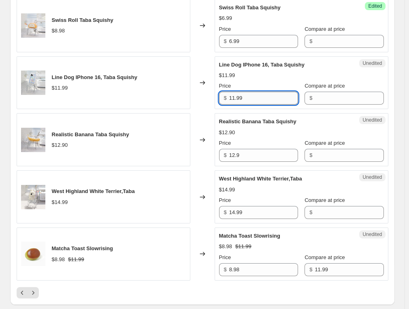
click at [255, 94] on input "11.99" at bounding box center [263, 98] width 69 height 13
click at [254, 94] on input "11.99" at bounding box center [263, 98] width 69 height 13
type input "8.99"
click at [259, 74] on div "$8.99" at bounding box center [301, 75] width 165 height 8
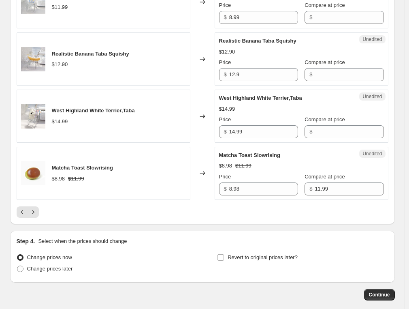
scroll to position [1329, 0]
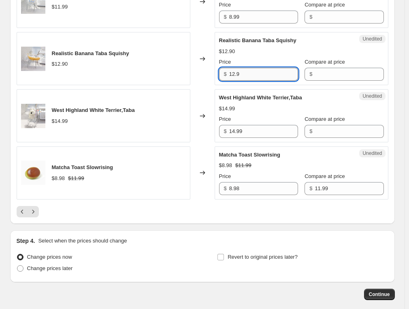
click at [257, 78] on input "12.9" at bounding box center [263, 74] width 69 height 13
click at [259, 69] on input "7.99" at bounding box center [263, 74] width 69 height 13
type input "7.99"
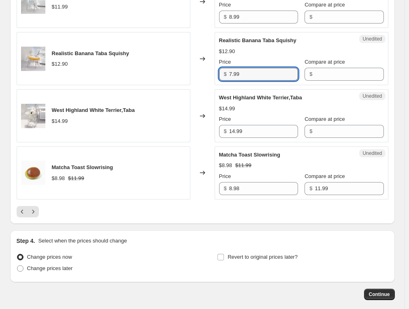
click at [260, 62] on div "Price" at bounding box center [258, 62] width 79 height 8
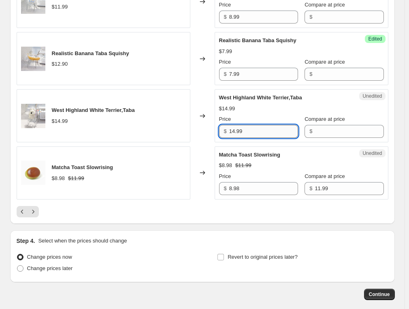
click at [250, 131] on input "14.99" at bounding box center [263, 131] width 69 height 13
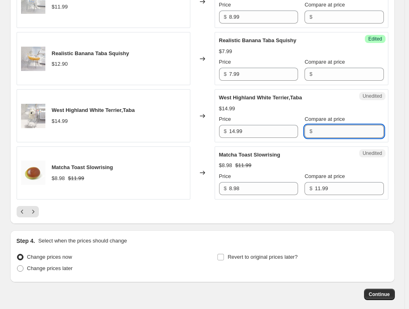
click at [334, 138] on input "Compare at price" at bounding box center [349, 131] width 69 height 13
click at [260, 133] on input "14.99" at bounding box center [263, 131] width 69 height 13
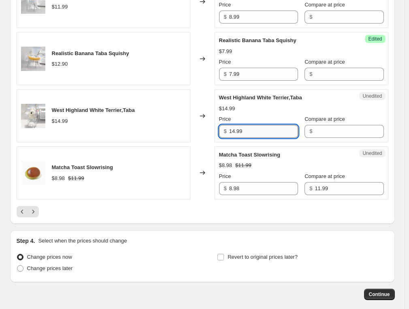
click at [260, 133] on input "14.99" at bounding box center [263, 131] width 69 height 13
click at [260, 133] on input "7." at bounding box center [263, 131] width 69 height 13
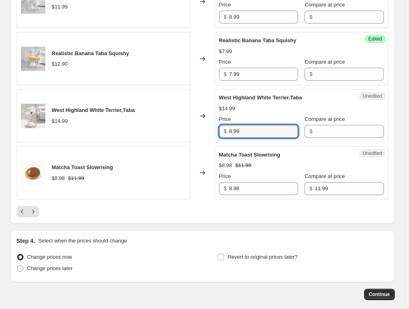
type input "8.99"
click at [263, 120] on div "Price" at bounding box center [258, 119] width 79 height 8
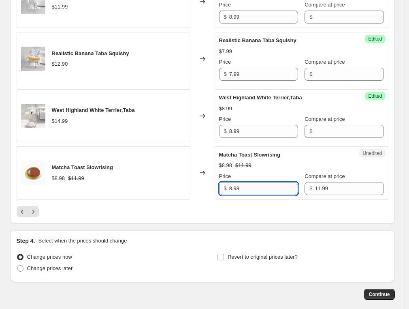
click at [238, 188] on input "8.98" at bounding box center [263, 188] width 69 height 13
type input "6.99"
click at [244, 162] on strike "$11.99" at bounding box center [244, 165] width 16 height 8
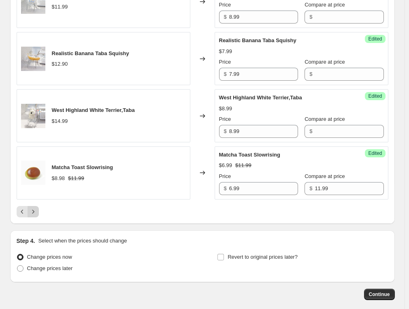
click at [37, 208] on icon "Next" at bounding box center [33, 212] width 8 height 8
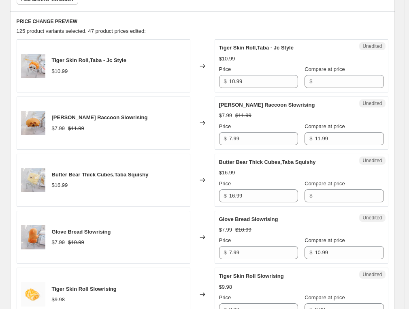
scroll to position [356, 0]
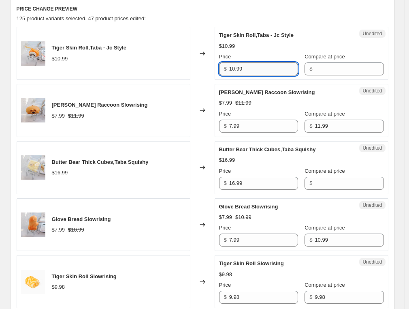
click at [251, 67] on input "10.99" at bounding box center [263, 68] width 69 height 13
type input "7.99"
click at [253, 54] on div "Price" at bounding box center [258, 57] width 79 height 8
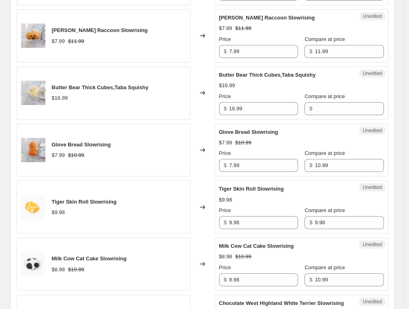
scroll to position [437, 0]
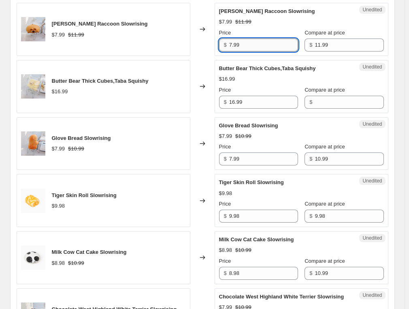
click at [252, 48] on input "7.99" at bounding box center [263, 45] width 69 height 13
type input "6.99"
click at [252, 33] on div "Price" at bounding box center [258, 33] width 79 height 8
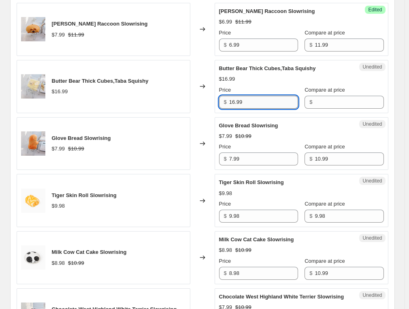
click at [244, 98] on input "16.99" at bounding box center [263, 102] width 69 height 13
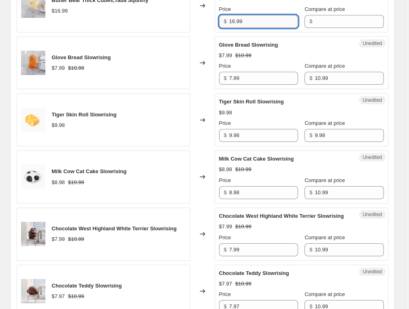
scroll to position [518, 0]
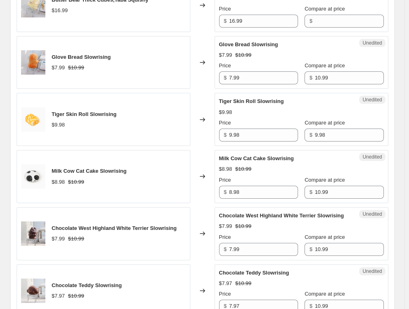
click at [251, 62] on div "Price" at bounding box center [258, 66] width 79 height 8
click at [244, 73] on input "7.99" at bounding box center [263, 77] width 69 height 13
type input "6.99"
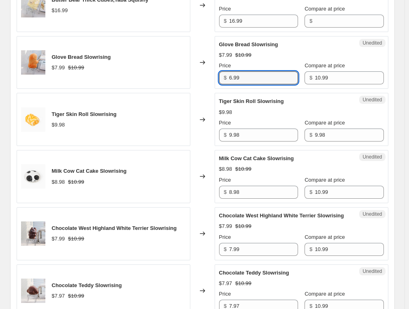
click at [233, 98] on span "Tiger Skin Roll Slowrising" at bounding box center [251, 101] width 65 height 6
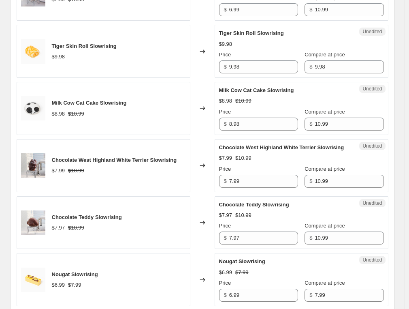
scroll to position [599, 0]
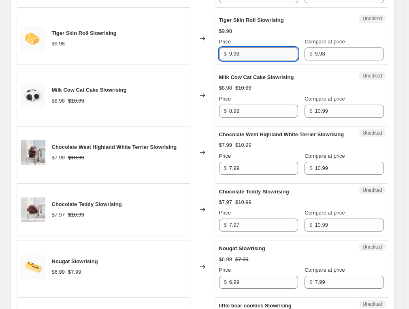
click at [244, 54] on input "9.98" at bounding box center [263, 53] width 69 height 13
type input "7.99"
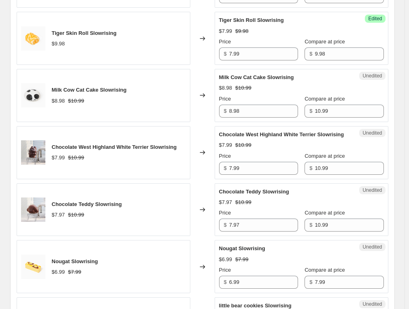
click at [246, 38] on div "Price" at bounding box center [258, 42] width 79 height 8
click at [239, 110] on input "8.98" at bounding box center [263, 111] width 69 height 13
type input "6.99"
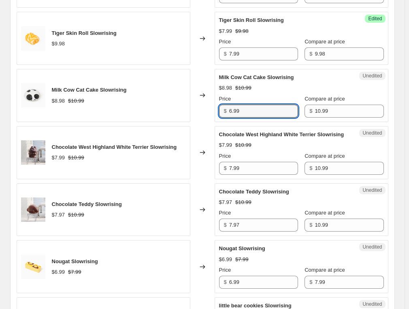
click at [244, 91] on div "Milk Cow Cat Cake Slowrising $8.98 $10.99 Price $ 6.99 Compare at price $ 10.99" at bounding box center [301, 95] width 165 height 44
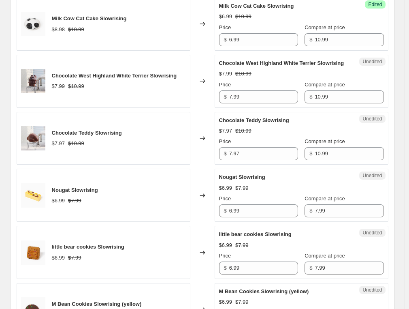
scroll to position [680, 0]
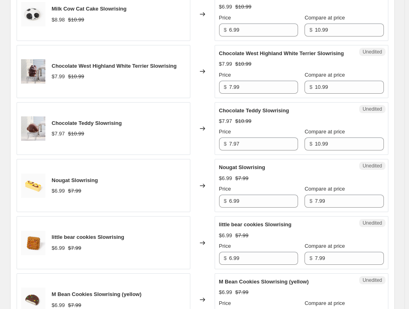
click at [250, 68] on strike "$10.99" at bounding box center [244, 64] width 16 height 8
click at [243, 92] on input "7.99" at bounding box center [263, 87] width 69 height 13
type input "6.99"
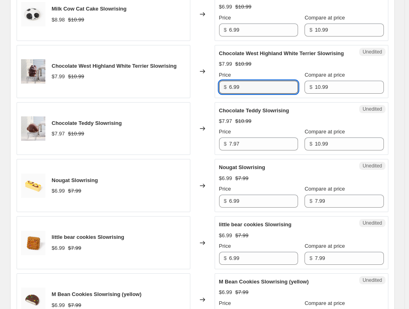
click at [245, 76] on div "Price" at bounding box center [258, 75] width 79 height 8
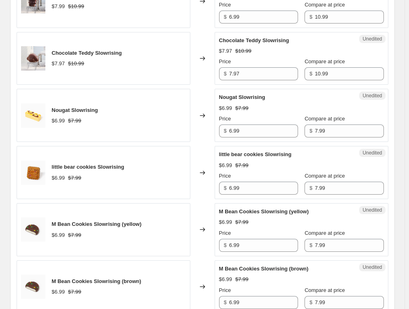
scroll to position [761, 0]
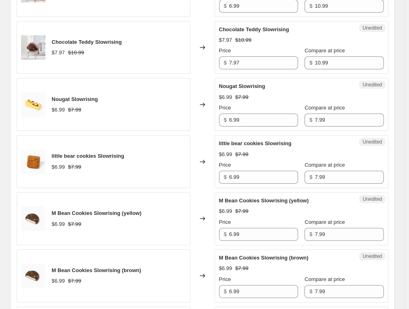
click at [243, 74] on div "Unedited Chocolate Teddy Slowrising $7.97 $10.99 Price $ 7.97 Compare at price …" at bounding box center [302, 47] width 174 height 53
click at [245, 69] on input "7.97" at bounding box center [263, 62] width 69 height 13
type input "5.99"
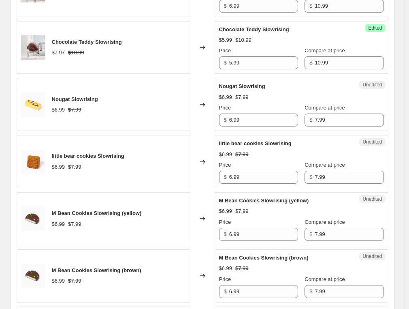
click at [255, 44] on div "$5.99 $10.99" at bounding box center [301, 40] width 165 height 8
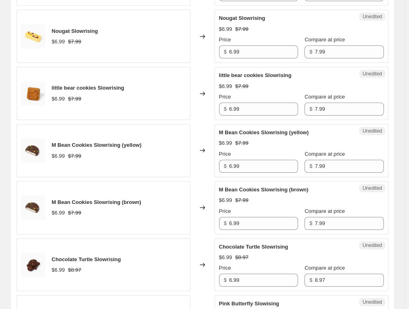
scroll to position [842, 0]
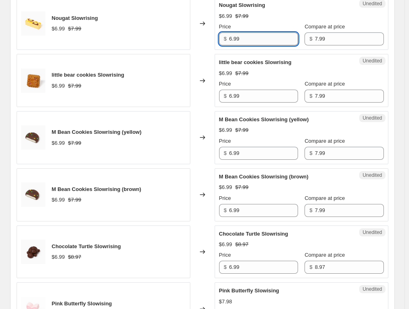
click at [253, 45] on input "6.99" at bounding box center [263, 38] width 69 height 13
type input "5.99"
click at [257, 31] on div "Price" at bounding box center [258, 27] width 79 height 8
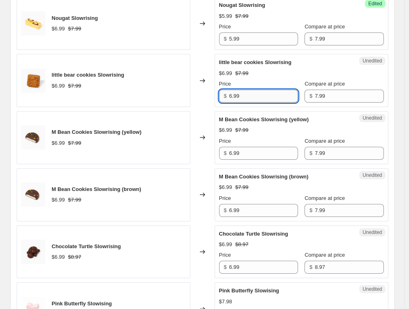
click at [249, 94] on input "6.99" at bounding box center [263, 96] width 69 height 13
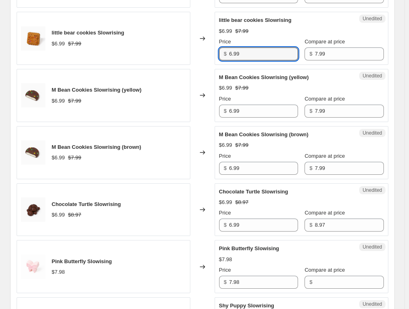
scroll to position [883, 0]
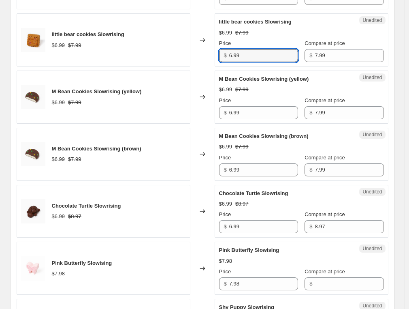
click at [245, 100] on div "Price" at bounding box center [258, 100] width 79 height 8
click at [253, 59] on input "6.99" at bounding box center [263, 55] width 69 height 13
type input "5.99"
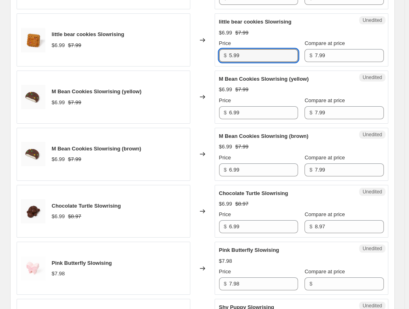
click at [257, 43] on div "little bear cookies Slowrising $6.99 $7.99 Price $ 5.99 Compare at price $ 7.99" at bounding box center [301, 40] width 165 height 44
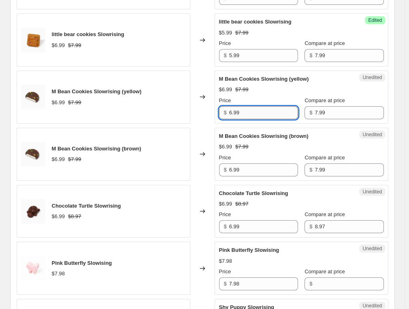
click at [249, 114] on input "6.99" at bounding box center [263, 112] width 69 height 13
type input "5.99"
click at [254, 99] on div "M Bean Cookies Slowrising (yellow) $6.99 $7.99 Price $ 5.99 Compare at price $ …" at bounding box center [301, 97] width 165 height 44
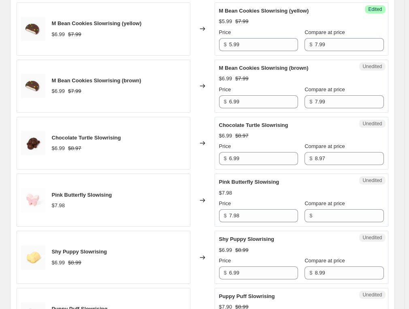
scroll to position [964, 0]
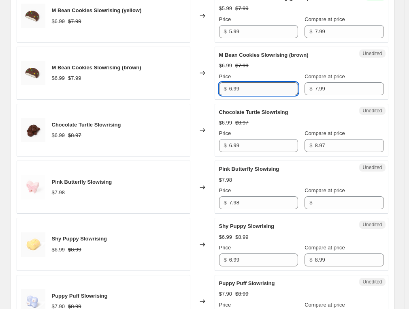
click at [254, 93] on input "6.99" at bounding box center [263, 88] width 69 height 13
type input "5.99"
click at [257, 74] on div "M Bean Cookies Slowrising (brown) $6.99 $7.99 Price $ 5.99 Compare at price $ 7…" at bounding box center [301, 73] width 165 height 44
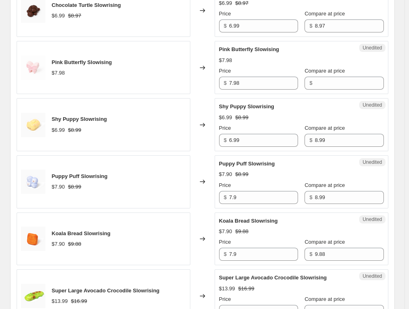
scroll to position [1085, 0]
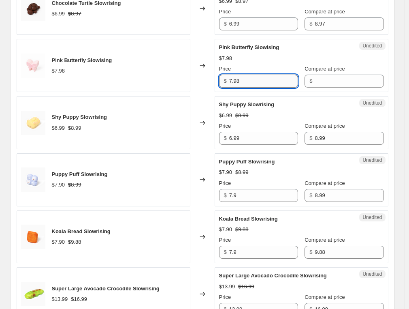
click at [254, 77] on input "7.98" at bounding box center [263, 81] width 69 height 13
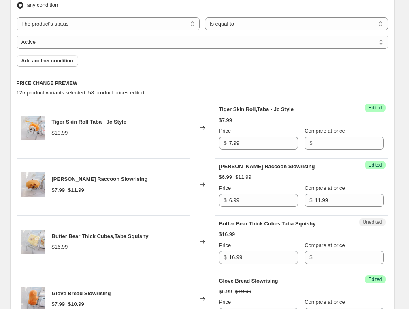
scroll to position [193, 0]
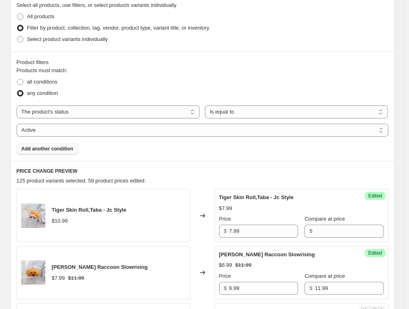
click at [49, 151] on span "Add another condition" at bounding box center [47, 149] width 52 height 6
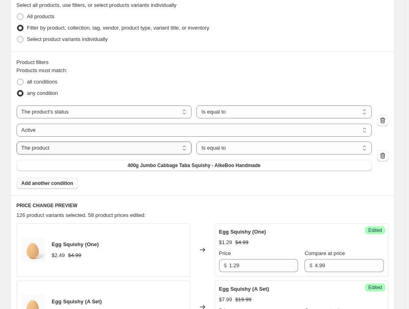
click at [69, 148] on select "The product The product's collection The product's tag The product's vendor The…" at bounding box center [104, 147] width 175 height 13
select select "inventory_quantity"
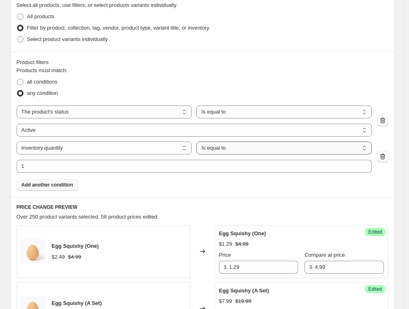
click at [261, 147] on select "Is equal to Is not equal to Is greater than Is less than" at bounding box center [284, 147] width 175 height 13
select select "not_equal"
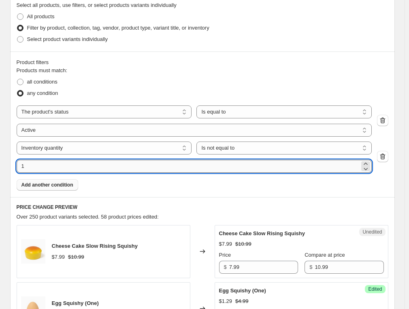
click at [213, 163] on input "1" at bounding box center [188, 166] width 343 height 13
drag, startPoint x: 213, startPoint y: 163, endPoint x: -7, endPoint y: 162, distance: 220.2
type input "0"
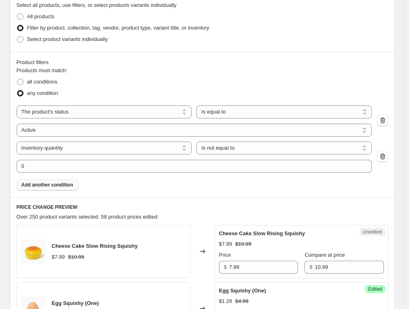
click at [129, 185] on div "Products must match: all conditions any condition The product The product's col…" at bounding box center [203, 128] width 372 height 124
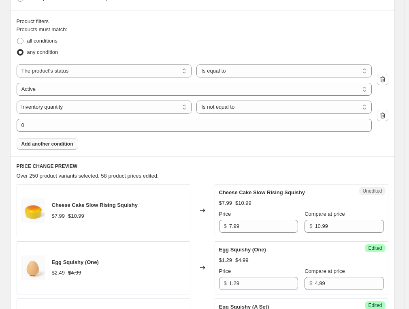
scroll to position [234, 0]
click at [239, 113] on select "Is equal to Is not equal to Is greater than Is less than" at bounding box center [284, 107] width 175 height 13
select select ">"
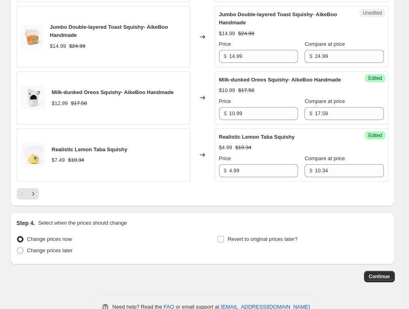
scroll to position [1438, 0]
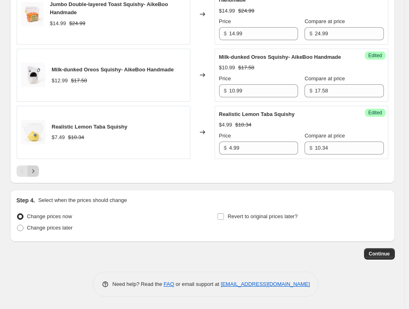
click at [39, 174] on button "Next" at bounding box center [33, 170] width 11 height 11
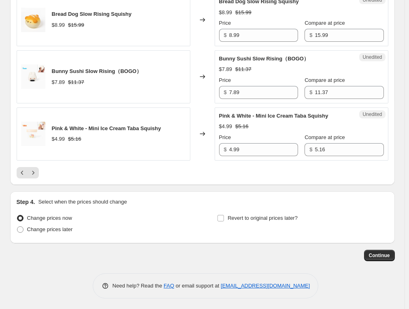
scroll to position [1421, 0]
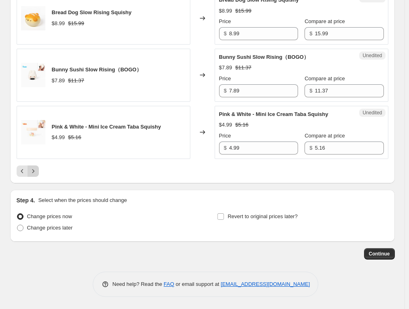
click at [39, 174] on div at bounding box center [203, 170] width 372 height 11
click at [37, 174] on icon "Next" at bounding box center [33, 171] width 8 height 8
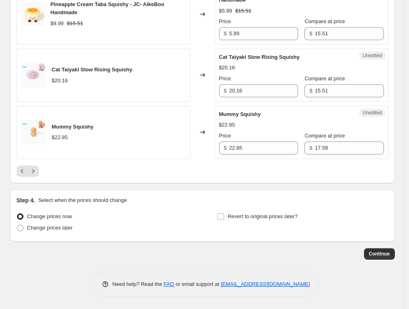
scroll to position [1462, 0]
click at [36, 171] on icon "Next" at bounding box center [33, 171] width 8 height 8
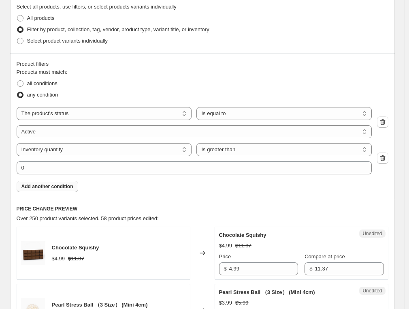
scroll to position [189, 0]
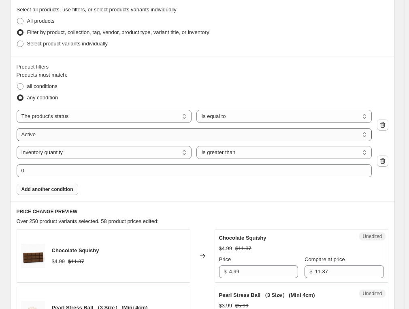
click at [218, 132] on select "Active Draft Archived" at bounding box center [195, 134] width 356 height 13
click at [51, 86] on span "all conditions" at bounding box center [42, 86] width 30 height 6
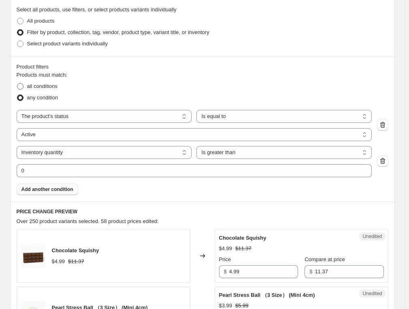
click at [17, 84] on input "all conditions" at bounding box center [17, 83] width 0 height 0
radio input "true"
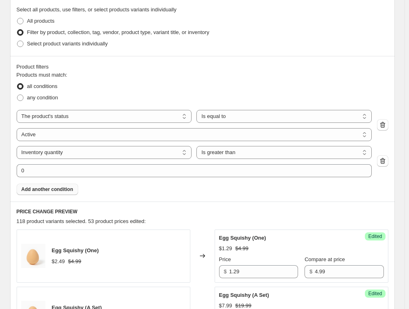
click at [49, 72] on span "Products must match:" at bounding box center [42, 75] width 51 height 6
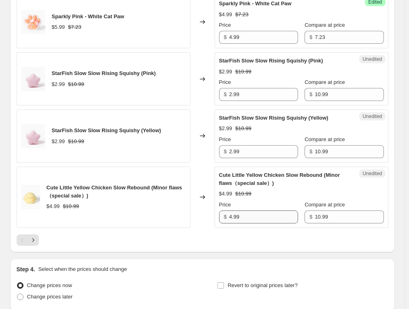
scroll to position [1348, 0]
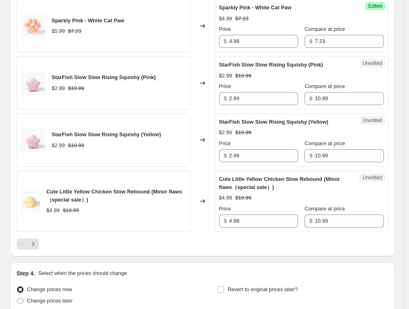
click at [37, 248] on icon "Next" at bounding box center [33, 244] width 8 height 8
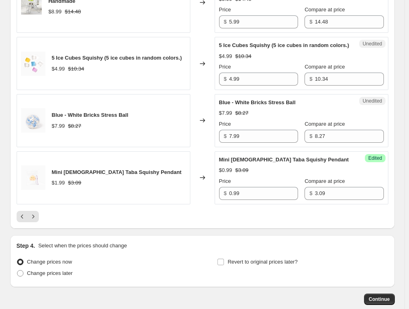
scroll to position [1430, 0]
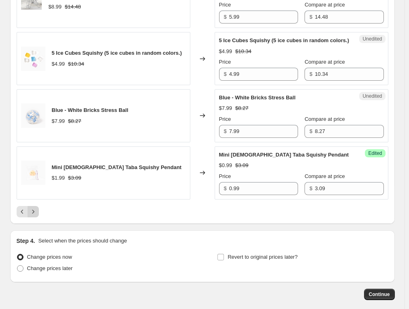
click at [34, 216] on icon "Next" at bounding box center [33, 212] width 8 height 8
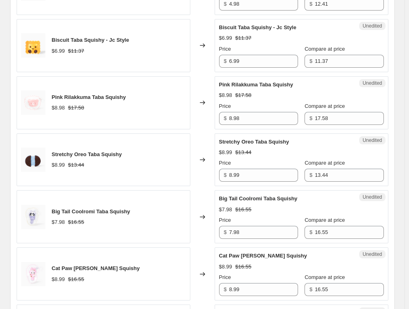
scroll to position [911, 0]
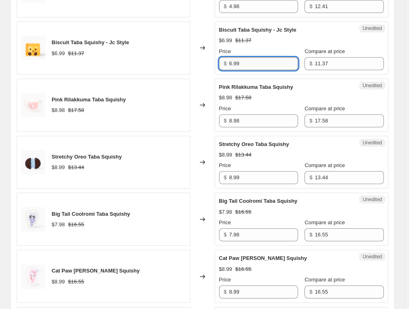
click at [273, 70] on input "6.99" at bounding box center [263, 63] width 69 height 13
click at [267, 89] on span "Pink Rilakkuma Taba Squishy" at bounding box center [256, 87] width 74 height 6
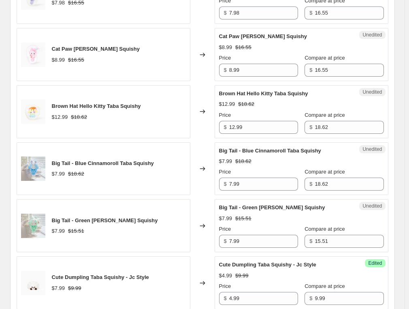
scroll to position [1235, 0]
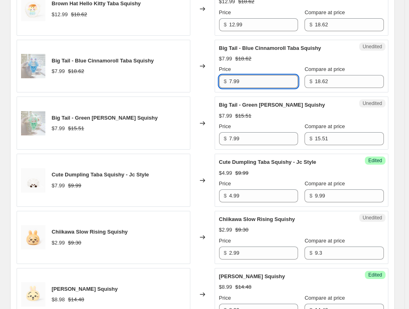
click at [255, 81] on input "7.99" at bounding box center [263, 81] width 69 height 13
click at [259, 60] on div "$7.99 $18.62" at bounding box center [301, 59] width 165 height 8
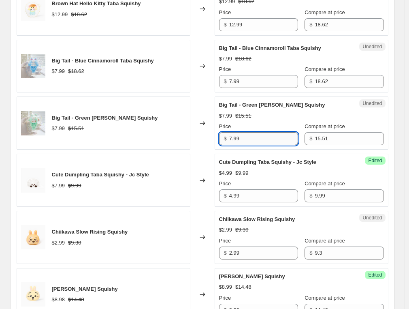
click at [242, 141] on input "7.99" at bounding box center [263, 138] width 69 height 13
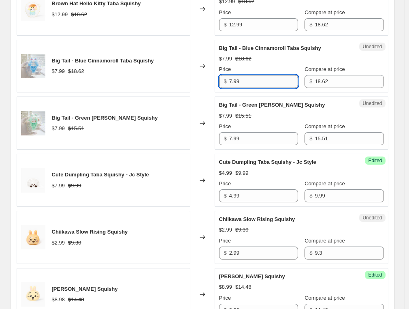
click at [268, 86] on input "7.99" at bounding box center [263, 81] width 69 height 13
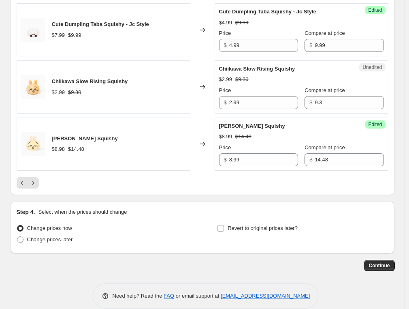
scroll to position [1397, 0]
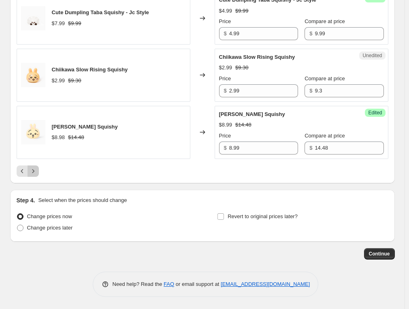
click at [39, 171] on button "Next" at bounding box center [33, 170] width 11 height 11
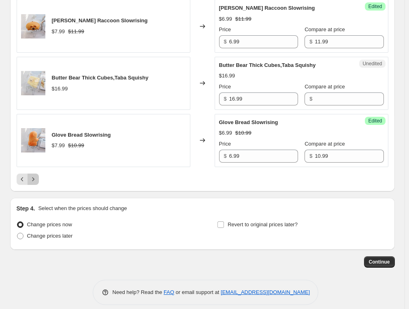
click at [33, 175] on icon "Next" at bounding box center [33, 179] width 8 height 8
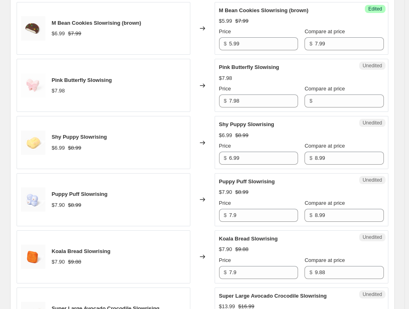
scroll to position [821, 0]
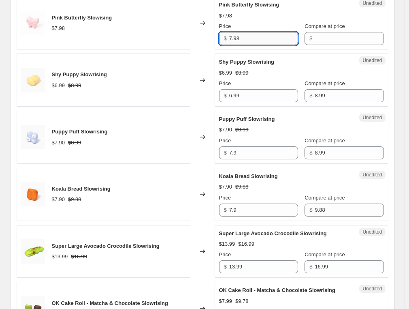
click at [242, 37] on input "7.98" at bounding box center [263, 38] width 69 height 13
type input "6.99"
click at [251, 60] on span "Shy Puppy Slowrising" at bounding box center [247, 62] width 56 height 6
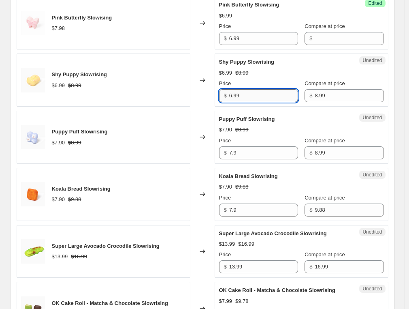
click at [246, 97] on input "6.99" at bounding box center [263, 95] width 69 height 13
click at [245, 97] on input "6.99" at bounding box center [263, 95] width 69 height 13
type input "4.99"
click at [247, 84] on div "Price" at bounding box center [258, 83] width 79 height 8
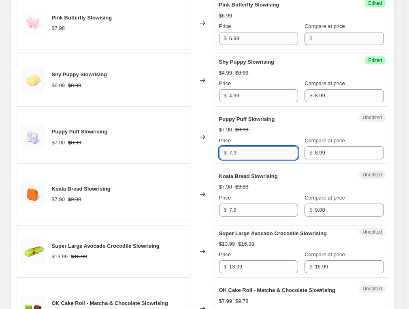
click at [235, 148] on input "7.9" at bounding box center [263, 152] width 69 height 13
click at [236, 148] on input "7.9" at bounding box center [263, 152] width 69 height 13
type input "5.99"
click at [238, 137] on div "Price" at bounding box center [258, 141] width 79 height 8
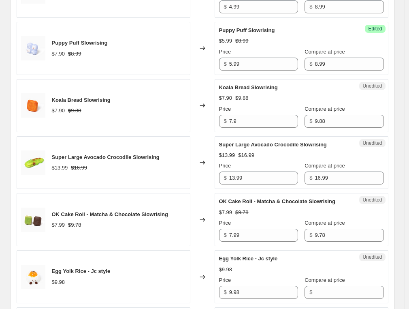
scroll to position [943, 0]
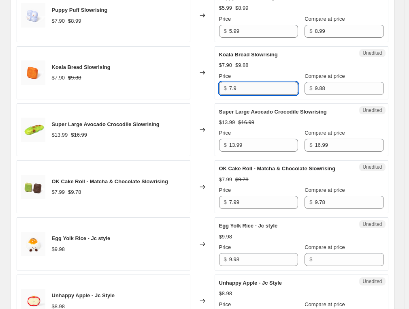
click at [244, 86] on input "7.9" at bounding box center [263, 88] width 69 height 13
click at [244, 86] on input "5" at bounding box center [263, 88] width 69 height 13
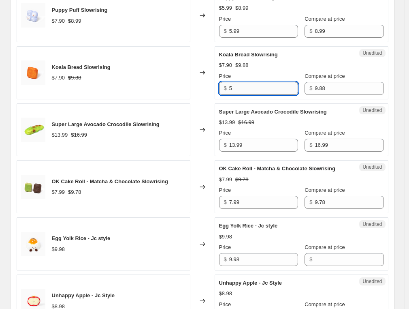
click at [244, 86] on input "5" at bounding box center [263, 88] width 69 height 13
type input "4.99"
click at [249, 74] on div "Price" at bounding box center [258, 76] width 79 height 8
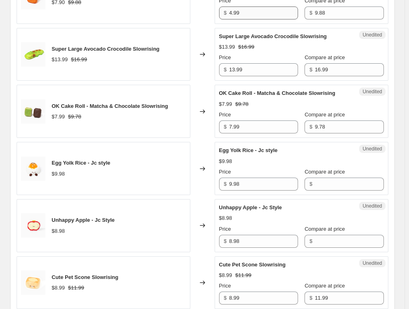
scroll to position [1024, 0]
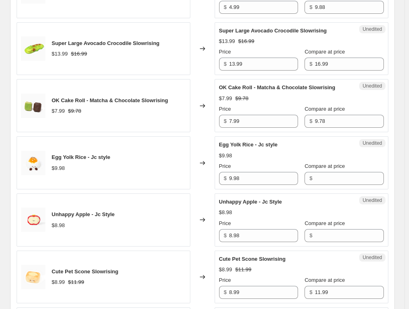
click at [238, 65] on input "13.99" at bounding box center [263, 64] width 69 height 13
type input "9.99"
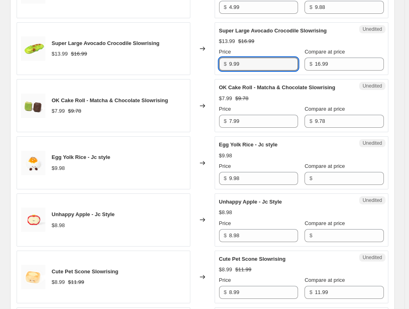
click at [243, 87] on div "OK Cake Roll - Matcha & Chocolate Slowrising $7.99 $9.78 Price $ 7.99 Compare a…" at bounding box center [301, 106] width 165 height 44
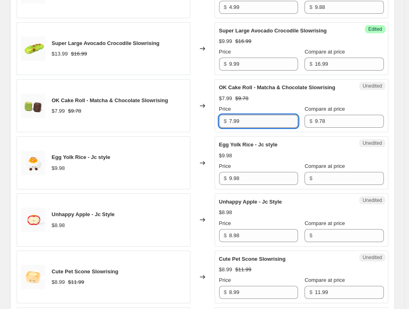
click at [242, 122] on input "7.99" at bounding box center [263, 121] width 69 height 13
type input "5.99"
click at [249, 97] on div "$7.99 $9.78" at bounding box center [301, 98] width 165 height 8
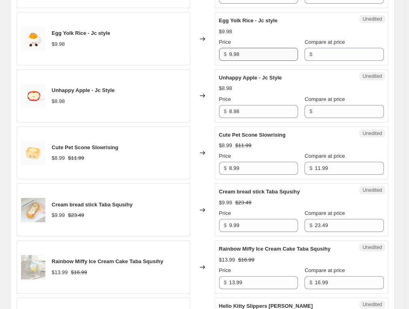
scroll to position [1146, 0]
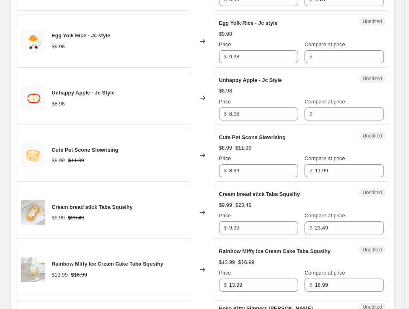
click at [255, 60] on div "Unedited Egg Yolk Rice - Jc style $9.98 Price $ 9.98 Compare at price $" at bounding box center [302, 41] width 174 height 53
click at [255, 50] on input "9.98" at bounding box center [263, 56] width 69 height 13
type input "8.99"
click at [249, 81] on div "Unhappy Apple - Jc Style $8.98 Price $ 8.98 Compare at price $" at bounding box center [301, 98] width 165 height 44
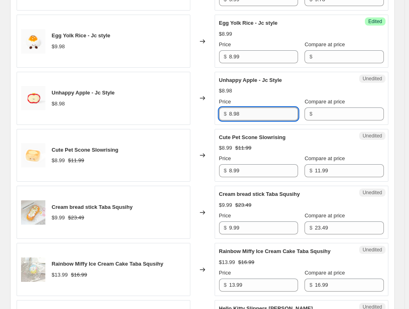
click at [243, 111] on input "8.98" at bounding box center [263, 113] width 69 height 13
type input "5.99"
click at [245, 98] on div "Price" at bounding box center [258, 102] width 79 height 8
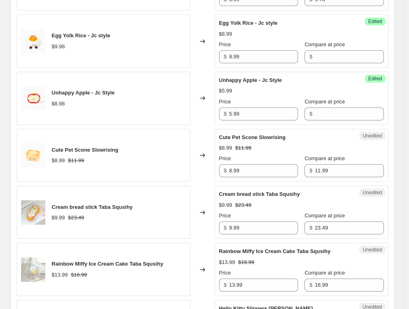
scroll to position [1227, 0]
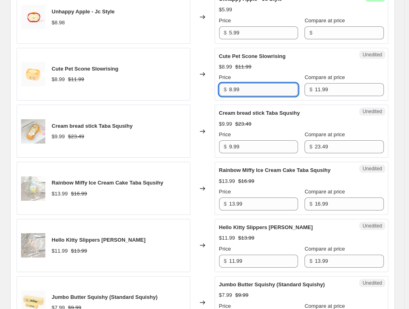
click at [243, 88] on input "8.99" at bounding box center [263, 89] width 69 height 13
type input "5.99"
click at [246, 73] on div "Price" at bounding box center [258, 77] width 79 height 8
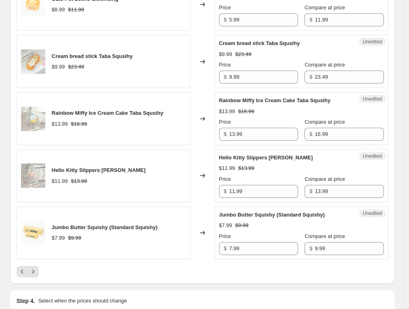
scroll to position [1308, 0]
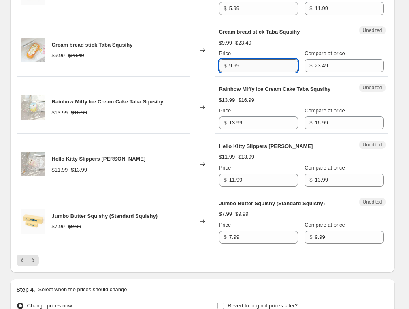
click at [245, 59] on input "9.99" at bounding box center [263, 65] width 69 height 13
type input "8.99"
click at [249, 49] on div "Price" at bounding box center [258, 53] width 79 height 8
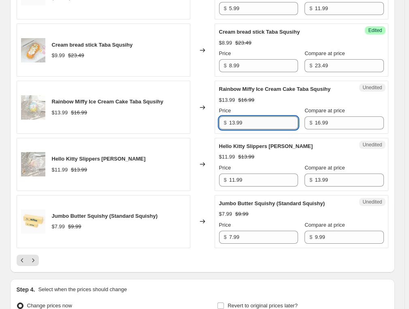
click at [246, 116] on input "13.99" at bounding box center [263, 122] width 69 height 13
click at [232, 96] on div "$13.99" at bounding box center [227, 100] width 16 height 8
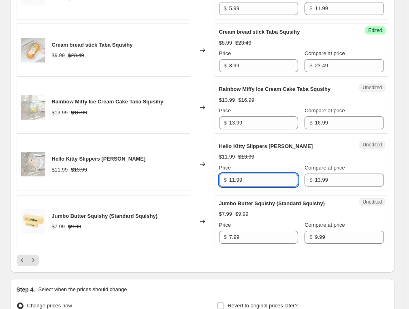
click at [240, 174] on input "11.99" at bounding box center [263, 180] width 69 height 13
type input "8.99"
click at [238, 153] on div "$11.99 $13.99" at bounding box center [301, 157] width 165 height 8
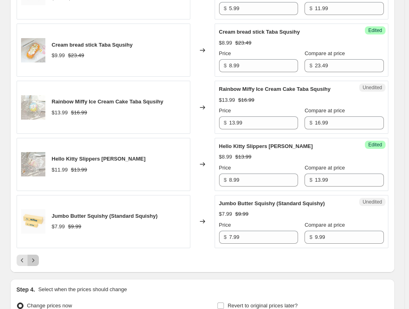
click at [39, 255] on button "Next" at bounding box center [33, 260] width 11 height 11
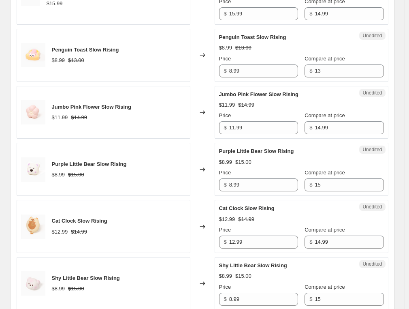
scroll to position [432, 0]
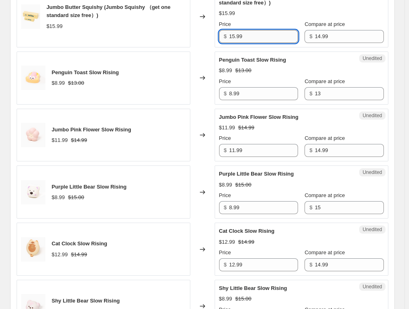
click at [254, 34] on input "15.99" at bounding box center [263, 36] width 69 height 13
type input "4"
click at [262, 38] on input "15.99" at bounding box center [263, 36] width 69 height 13
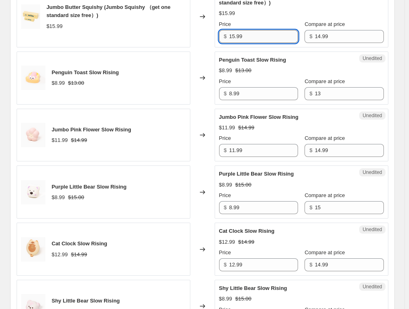
click at [262, 38] on input "15.99" at bounding box center [263, 36] width 69 height 13
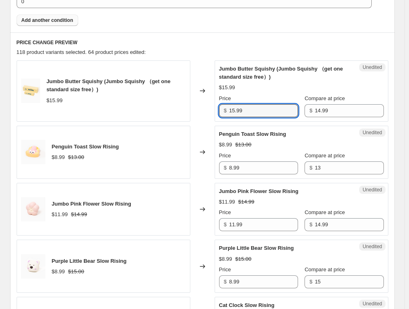
scroll to position [351, 0]
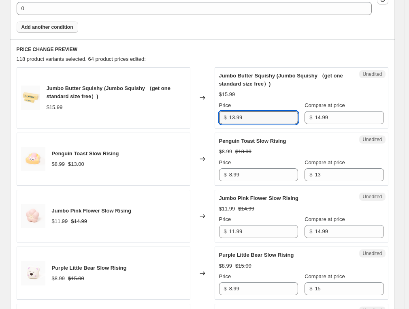
type input "13.99"
click at [288, 83] on div "Jumbo Butter Squishy (Jumbo Squishy （get one standard size free）)" at bounding box center [285, 80] width 133 height 16
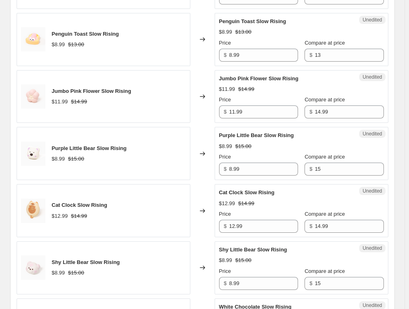
scroll to position [473, 0]
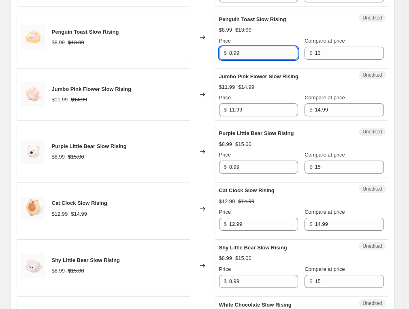
click at [273, 51] on input "8.99" at bounding box center [263, 53] width 69 height 13
type input "5.99"
click at [267, 34] on div "Penguin Toast Slow Rising $8.99 $13.00 Price $ 5.99 Compare at price $ 13" at bounding box center [301, 37] width 165 height 44
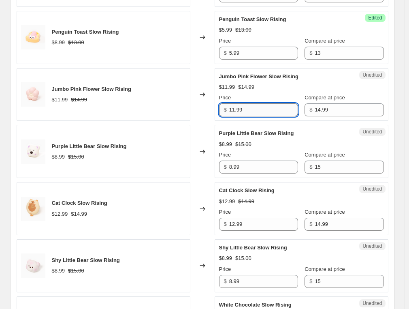
click at [244, 107] on input "11.99" at bounding box center [263, 109] width 69 height 13
type input "6.99"
click at [246, 97] on div "Price" at bounding box center [258, 98] width 79 height 8
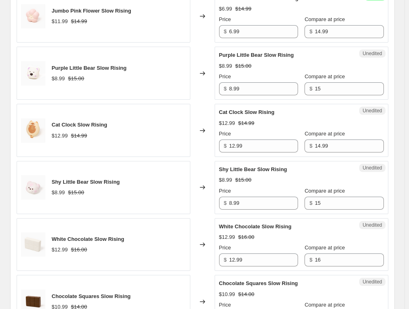
scroll to position [554, 0]
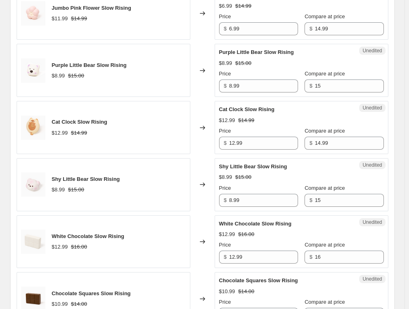
click at [246, 75] on div "Price" at bounding box center [258, 74] width 79 height 8
click at [244, 86] on input "8.99" at bounding box center [263, 85] width 69 height 13
type input "5.99"
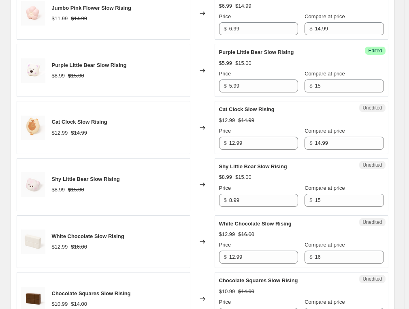
click at [247, 72] on div "Price" at bounding box center [258, 74] width 79 height 8
click at [239, 143] on input "12.99" at bounding box center [263, 143] width 69 height 13
type input "6.99"
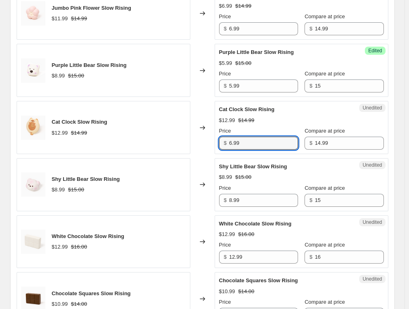
click at [243, 127] on div "Price" at bounding box center [258, 131] width 79 height 8
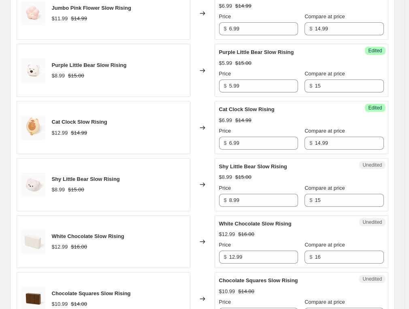
scroll to position [675, 0]
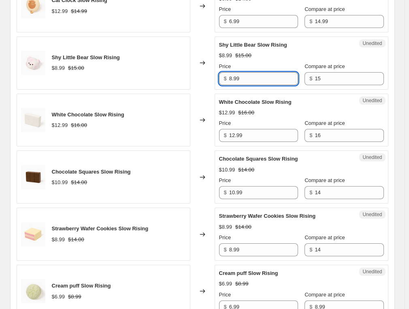
click at [245, 78] on input "8.99" at bounding box center [263, 78] width 69 height 13
type input "5.99"
click at [248, 64] on div "Price" at bounding box center [258, 66] width 79 height 8
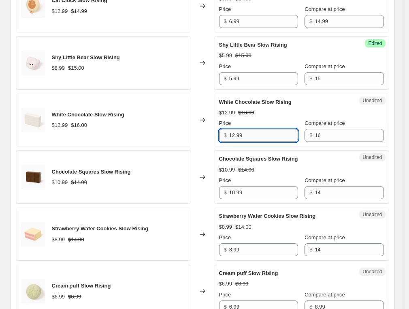
click at [240, 139] on input "12.99" at bounding box center [263, 135] width 69 height 13
type input "4.99"
click at [244, 119] on div "Price" at bounding box center [258, 123] width 79 height 8
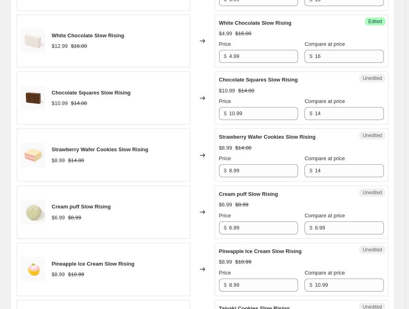
scroll to position [757, 0]
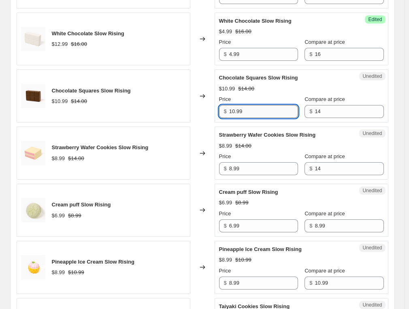
click at [244, 110] on input "10.99" at bounding box center [263, 111] width 69 height 13
type input "4.99"
click at [249, 92] on div "Chocolate Squares Slow Rising $10.99 $14.00 Price $ 4.99 Compare at price $ 14" at bounding box center [301, 96] width 165 height 44
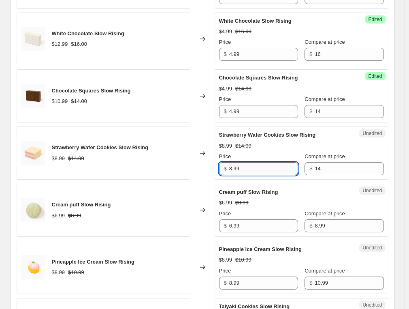
click at [240, 163] on input "8.99" at bounding box center [263, 168] width 69 height 13
click at [240, 164] on input "6" at bounding box center [263, 168] width 69 height 13
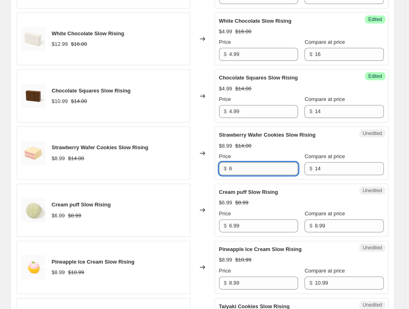
click at [240, 164] on input "6" at bounding box center [263, 168] width 69 height 13
type input "3.89"
click at [236, 184] on div "Unedited Cream puff Slow Rising $6.99 $8.99 Price $ 6.99 Compare at price $ 8.99" at bounding box center [302, 210] width 174 height 53
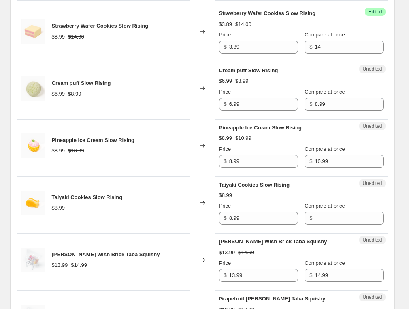
scroll to position [878, 0]
click at [251, 101] on input "6.99" at bounding box center [263, 104] width 69 height 13
type input "3.89"
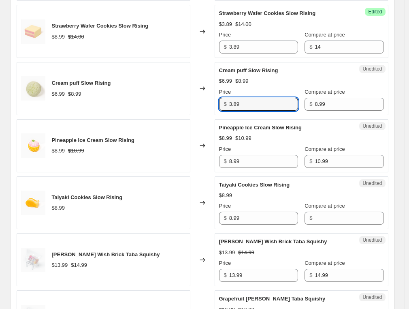
click at [252, 88] on div "Price" at bounding box center [258, 92] width 79 height 8
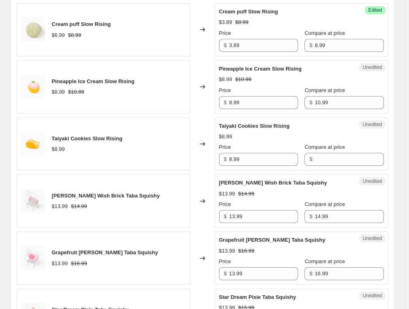
scroll to position [959, 0]
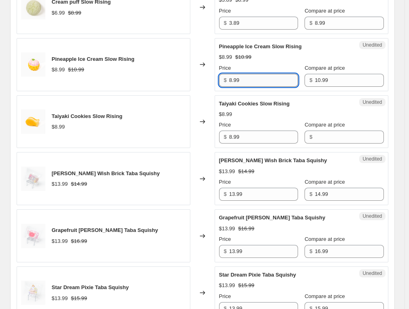
click at [239, 74] on input "8.99" at bounding box center [263, 80] width 69 height 13
type input "5.99"
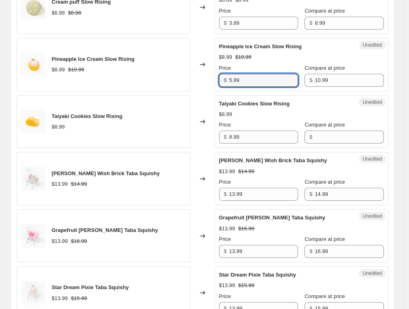
click at [242, 64] on div "Price" at bounding box center [258, 68] width 79 height 8
click at [244, 142] on div "Unedited Taiyaki Cookies Slow Rising $8.99 Price $ 8.99 Compare at price $" at bounding box center [302, 121] width 174 height 53
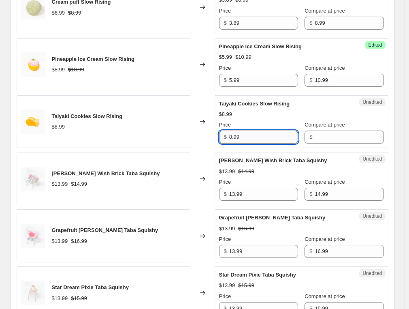
click at [244, 132] on input "8.99" at bounding box center [263, 137] width 69 height 13
type input "5.99"
click at [249, 111] on div "$5.99" at bounding box center [301, 114] width 165 height 8
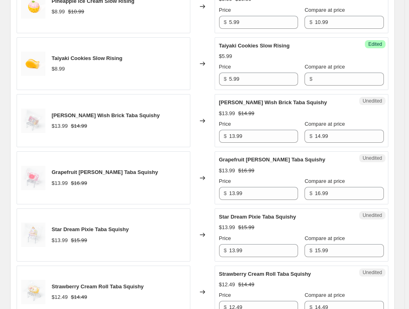
scroll to position [1040, 0]
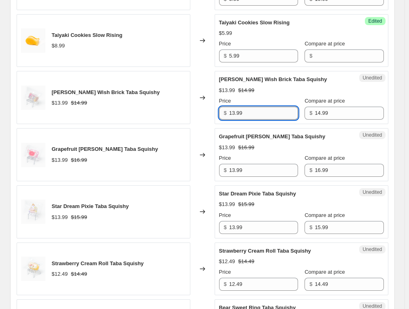
click at [250, 107] on input "13.99" at bounding box center [263, 113] width 69 height 13
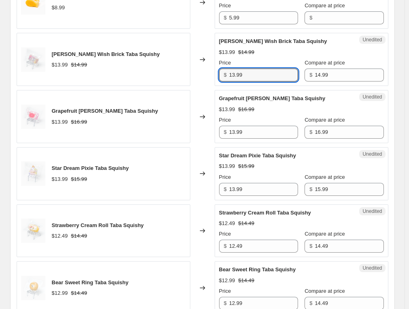
scroll to position [1081, 0]
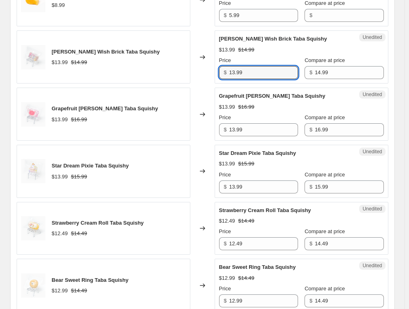
click at [250, 114] on div "Price" at bounding box center [258, 118] width 79 height 8
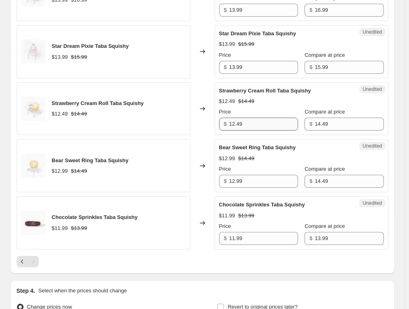
scroll to position [1203, 0]
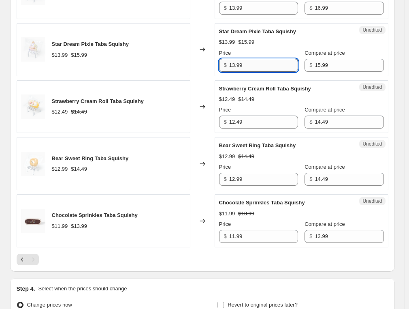
click at [246, 59] on input "13.99" at bounding box center [263, 65] width 69 height 13
click at [236, 106] on div "Price" at bounding box center [258, 110] width 79 height 8
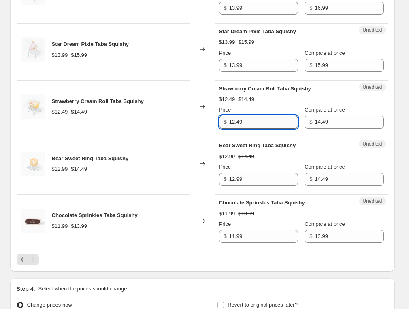
click at [236, 120] on input "12.49" at bounding box center [263, 122] width 69 height 13
click at [231, 152] on div "$12.99" at bounding box center [227, 156] width 16 height 8
click at [230, 166] on div "Price $ 12.99" at bounding box center [258, 174] width 79 height 23
click at [234, 210] on div "$11.99" at bounding box center [227, 214] width 16 height 8
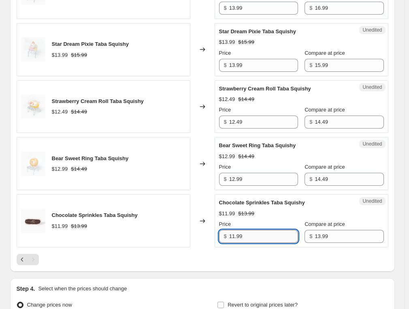
click at [244, 235] on input "11.99" at bounding box center [263, 236] width 69 height 13
click at [241, 230] on input "11.99" at bounding box center [263, 236] width 69 height 13
click at [38, 254] on div "Pagination" at bounding box center [33, 259] width 11 height 11
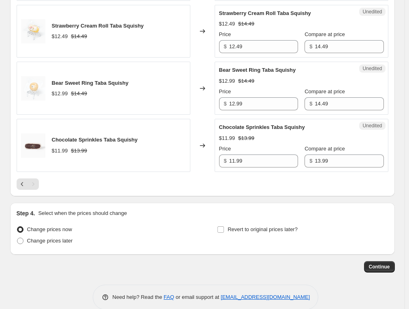
scroll to position [1284, 0]
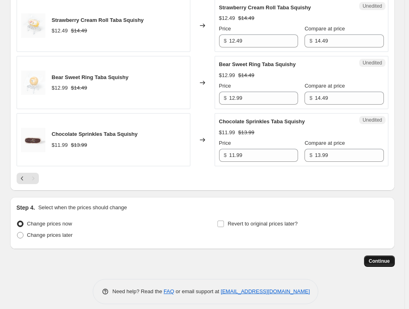
click at [385, 258] on span "Continue" at bounding box center [379, 261] width 21 height 6
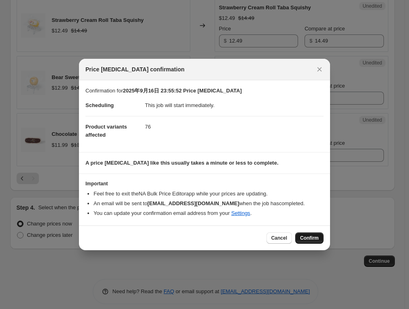
click at [303, 235] on span "Confirm" at bounding box center [309, 238] width 19 height 6
